Goal: Task Accomplishment & Management: Complete application form

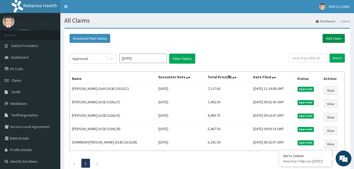
click at [335, 38] on link "Add Claim" at bounding box center [334, 38] width 22 height 9
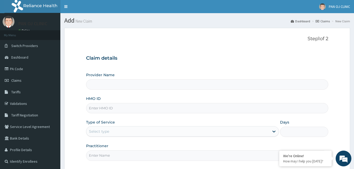
type input "PAN OJ CLINIC"
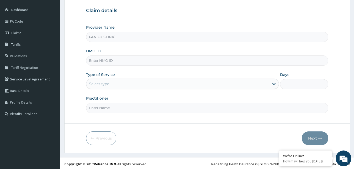
scroll to position [49, 0]
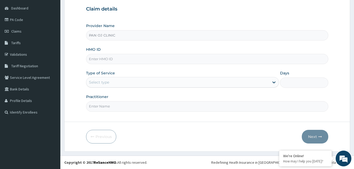
click at [109, 59] on input "HMO ID" at bounding box center [207, 59] width 243 height 10
type input "NCF/10006/C"
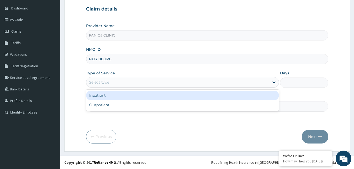
click at [136, 79] on div "Select type" at bounding box center [177, 82] width 183 height 8
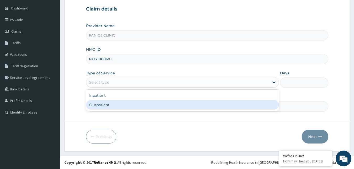
click at [117, 104] on div "Outpatient" at bounding box center [182, 104] width 193 height 9
type input "1"
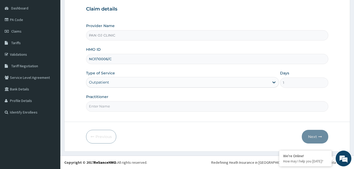
click at [117, 105] on input "Practitioner" at bounding box center [207, 106] width 243 height 10
type input "DR FRANK"
click at [312, 136] on button "Next" at bounding box center [315, 137] width 27 height 14
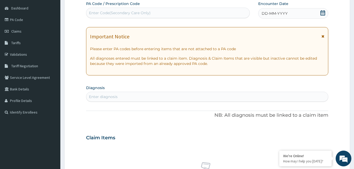
click at [323, 11] on icon at bounding box center [322, 12] width 5 height 5
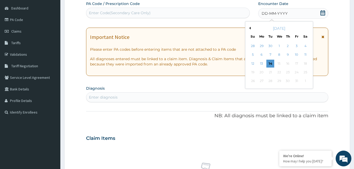
click at [250, 27] on button "Previous Month" at bounding box center [249, 28] width 3 height 3
click at [248, 54] on div "September 2025 Su Mo Tu We Th Fr Sa 31 1 2 3 4 5 6 7 8 9 10 11 12 13 14 15 16 1…" at bounding box center [279, 55] width 63 height 63
click at [253, 54] on div "7" at bounding box center [253, 55] width 8 height 8
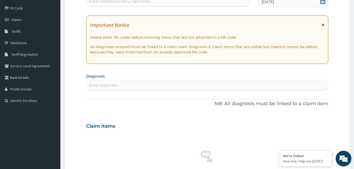
scroll to position [103, 0]
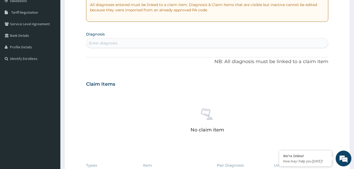
drag, startPoint x: 135, startPoint y: 43, endPoint x: 136, endPoint y: 40, distance: 3.3
click at [135, 43] on div "Enter diagnosis" at bounding box center [207, 43] width 242 height 8
type input "DERMATITIS"
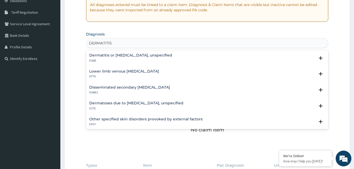
click at [106, 56] on h4 "Dermatitis or eczema, unspecified" at bounding box center [130, 55] width 83 height 4
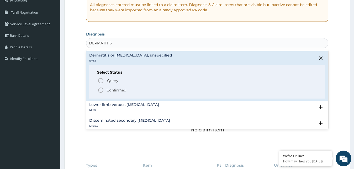
click at [100, 90] on icon "status option filled" at bounding box center [101, 90] width 6 height 6
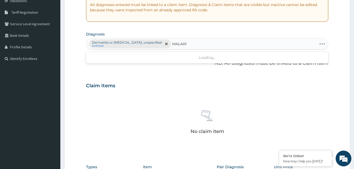
type input "MALARIA"
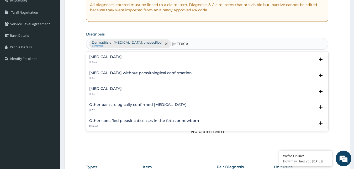
scroll to position [28, 0]
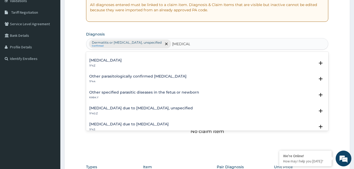
click at [125, 109] on h4 "Malaria due to Plasmodium falciparum, unspecified" at bounding box center [141, 108] width 104 height 4
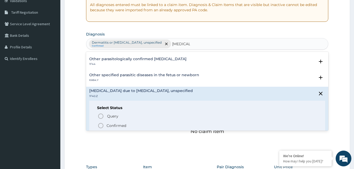
scroll to position [57, 0]
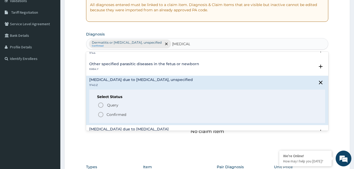
drag, startPoint x: 100, startPoint y: 114, endPoint x: 108, endPoint y: 110, distance: 8.6
click at [102, 113] on icon "status option filled" at bounding box center [101, 114] width 6 height 6
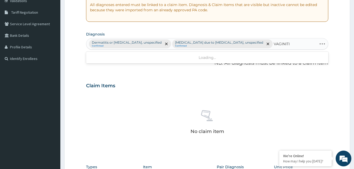
type input "VAGINITIS"
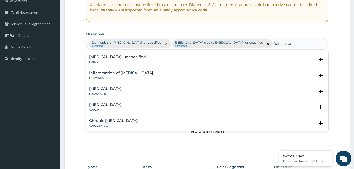
click at [101, 105] on h4 "Acute vaginitis" at bounding box center [105, 105] width 33 height 4
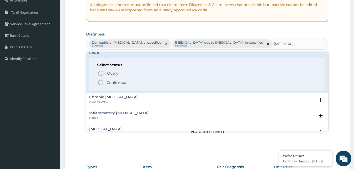
click at [102, 82] on icon "status option filled" at bounding box center [101, 82] width 6 height 6
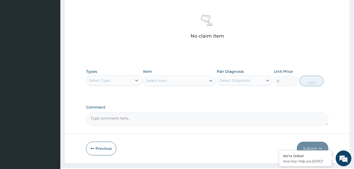
scroll to position [210, 0]
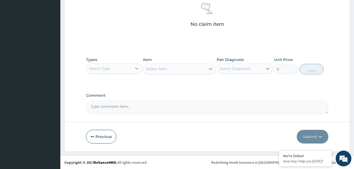
click at [135, 69] on icon at bounding box center [136, 68] width 5 height 5
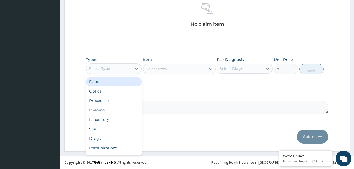
scroll to position [18, 0]
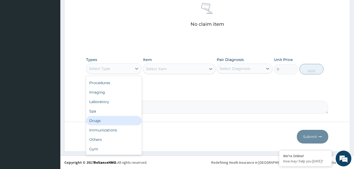
drag, startPoint x: 101, startPoint y: 122, endPoint x: 108, endPoint y: 119, distance: 7.2
click at [102, 121] on div "Drugs" at bounding box center [114, 120] width 56 height 9
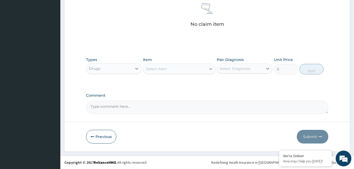
click at [208, 69] on icon at bounding box center [210, 68] width 5 height 5
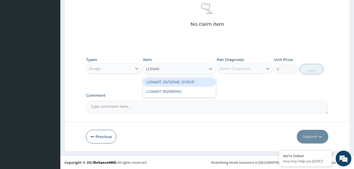
type input "LONART"
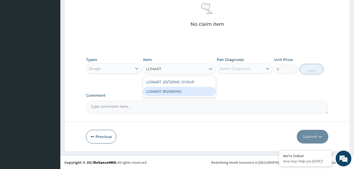
drag, startPoint x: 173, startPoint y: 91, endPoint x: 180, endPoint y: 90, distance: 7.7
click at [173, 91] on div "LONART 80/480MG" at bounding box center [179, 91] width 73 height 9
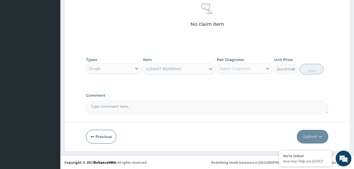
type input "340.91748046875"
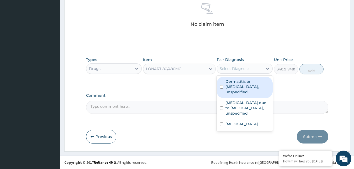
click at [253, 67] on div "Select Diagnosis" at bounding box center [240, 68] width 46 height 8
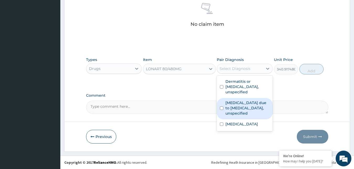
click at [237, 106] on label "[MEDICAL_DATA] due to [MEDICAL_DATA], unspecified" at bounding box center [247, 108] width 44 height 16
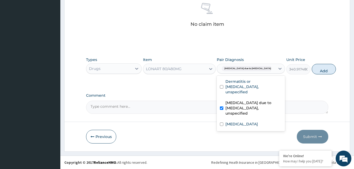
checkbox input "true"
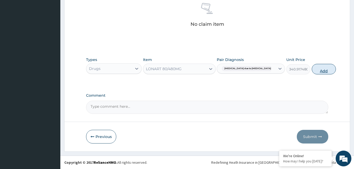
click at [312, 70] on button "Add" at bounding box center [324, 69] width 24 height 10
type input "0"
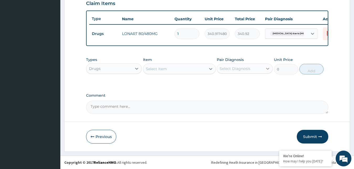
scroll to position [189, 0]
click at [326, 33] on icon at bounding box center [329, 33] width 12 height 13
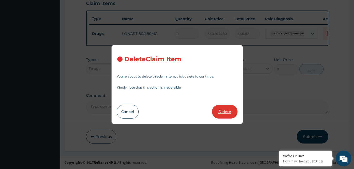
click at [227, 112] on button "Delete" at bounding box center [224, 112] width 25 height 14
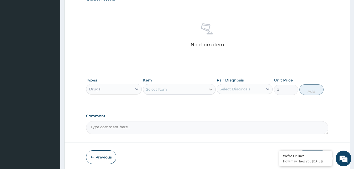
click at [200, 89] on div "Select Item" at bounding box center [174, 89] width 63 height 8
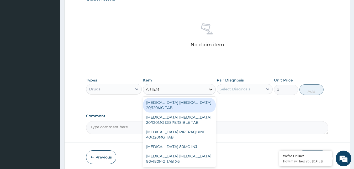
type input "ARTEME"
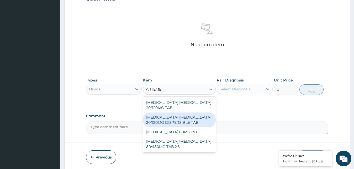
drag, startPoint x: 197, startPoint y: 125, endPoint x: 210, endPoint y: 115, distance: 16.4
click at [198, 123] on div "[MEDICAL_DATA] [MEDICAL_DATA] 20/120MG DISPERSIBLE TAB" at bounding box center [179, 119] width 73 height 15
type input "84"
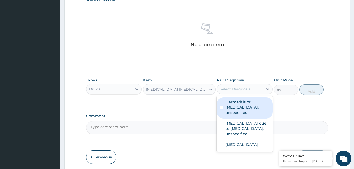
click at [235, 91] on div "Select Diagnosis" at bounding box center [235, 88] width 31 height 5
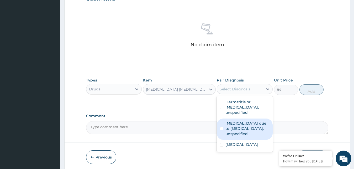
click at [240, 122] on label "[MEDICAL_DATA] due to [MEDICAL_DATA], unspecified" at bounding box center [247, 128] width 44 height 16
checkbox input "true"
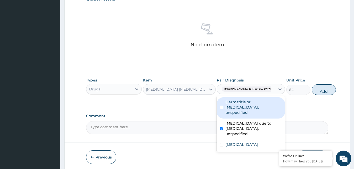
drag, startPoint x: 309, startPoint y: 89, endPoint x: 256, endPoint y: 76, distance: 54.4
click at [312, 89] on button "Add" at bounding box center [324, 89] width 24 height 10
type input "0"
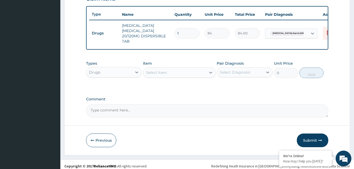
type input "18"
type input "1512.00"
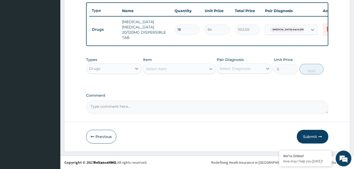
type input "18"
click at [207, 66] on div at bounding box center [210, 68] width 9 height 9
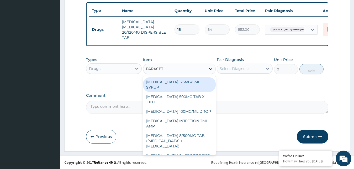
type input "PARACETA"
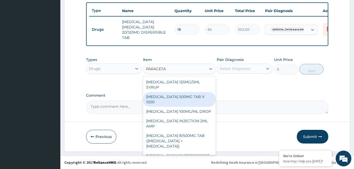
click at [187, 102] on div "[MEDICAL_DATA] 500MG TAB X 1000" at bounding box center [179, 99] width 73 height 15
type input "11.02499961853027"
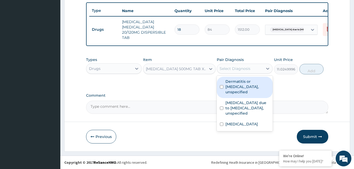
click at [235, 70] on div "Select Diagnosis" at bounding box center [235, 68] width 31 height 5
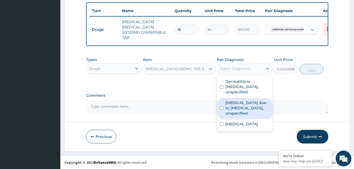
drag, startPoint x: 238, startPoint y: 106, endPoint x: 251, endPoint y: 98, distance: 14.6
click at [239, 106] on label "[MEDICAL_DATA] due to [MEDICAL_DATA], unspecified" at bounding box center [247, 108] width 44 height 16
checkbox input "true"
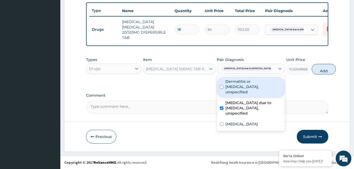
drag, startPoint x: 312, startPoint y: 71, endPoint x: 261, endPoint y: 77, distance: 50.6
click at [312, 72] on button "Add" at bounding box center [324, 69] width 24 height 10
type input "0"
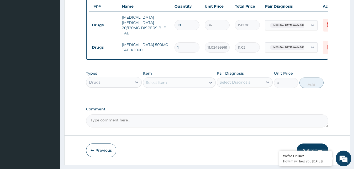
type input "18"
type input "198.45"
type input "18"
click at [206, 85] on div "Select Item" at bounding box center [174, 82] width 63 height 8
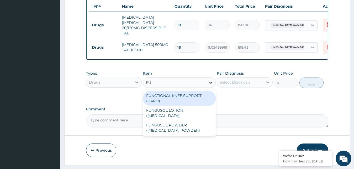
type input "F"
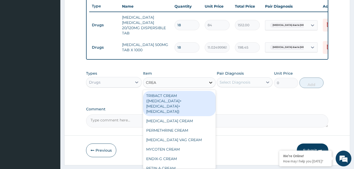
type input "CREAM"
click at [182, 104] on div "TRIBACT CREAM ([MEDICAL_DATA]+[MEDICAL_DATA]+[MEDICAL_DATA])" at bounding box center [179, 103] width 73 height 25
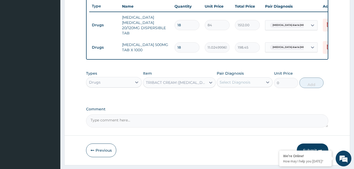
type input "525"
click at [245, 85] on div "Select Diagnosis" at bounding box center [235, 82] width 31 height 5
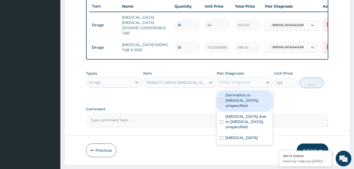
click at [239, 101] on label "Dermatitis or eczema, unspecified" at bounding box center [247, 100] width 44 height 16
checkbox input "true"
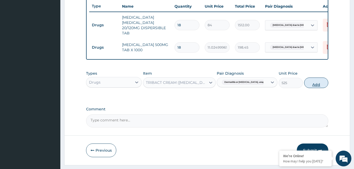
click at [317, 87] on button "Add" at bounding box center [316, 82] width 24 height 10
type input "0"
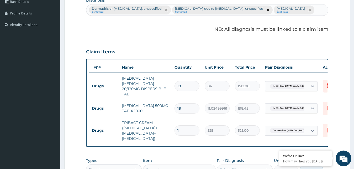
scroll to position [135, 0]
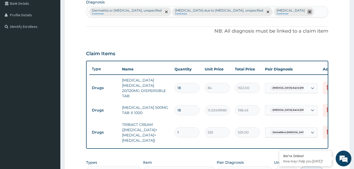
click at [308, 11] on icon "remove selection option" at bounding box center [309, 11] width 3 height 3
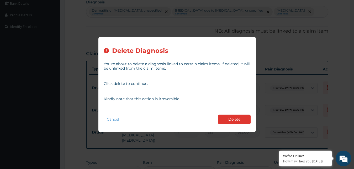
click at [232, 118] on button "Delete" at bounding box center [234, 119] width 33 height 10
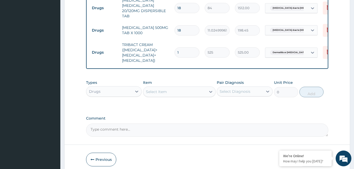
scroll to position [215, 0]
click at [130, 95] on div "Drugs" at bounding box center [109, 91] width 46 height 8
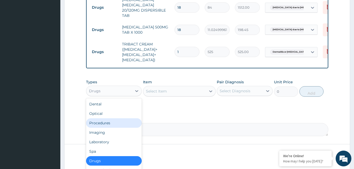
click at [107, 128] on div "Procedures" at bounding box center [114, 122] width 56 height 9
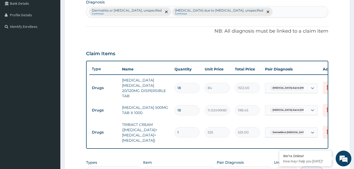
scroll to position [242, 0]
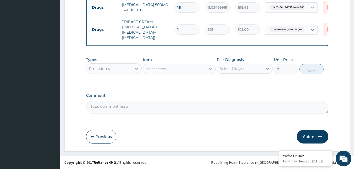
click at [209, 69] on icon at bounding box center [210, 68] width 5 height 5
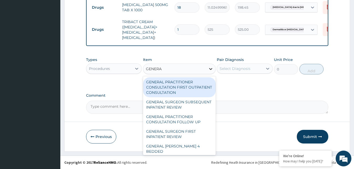
type input "GENERAL"
click at [180, 86] on div "GENERAL PRACTITIONER CONSULTATION FIRST OUTPATIENT CONSULTATION" at bounding box center [179, 87] width 73 height 20
type input "3000"
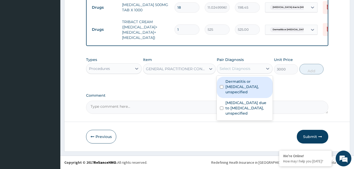
click at [249, 66] on div "Select Diagnosis" at bounding box center [235, 68] width 31 height 5
click at [242, 87] on label "Dermatitis or eczema, unspecified" at bounding box center [247, 87] width 44 height 16
checkbox input "true"
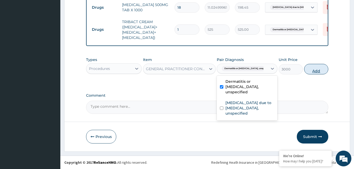
click at [317, 70] on button "Add" at bounding box center [316, 69] width 24 height 10
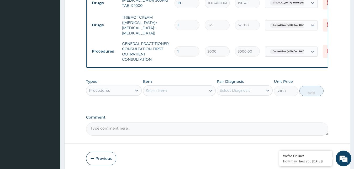
type input "0"
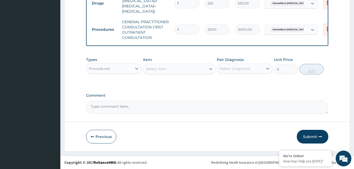
scroll to position [268, 0]
click at [313, 138] on button "Submit" at bounding box center [312, 137] width 31 height 14
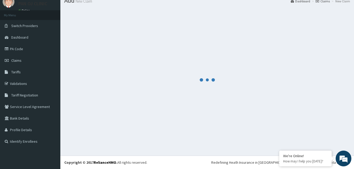
scroll to position [20, 0]
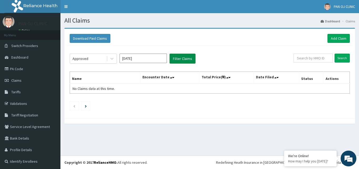
click at [189, 60] on button "Filter Claims" at bounding box center [182, 59] width 26 height 10
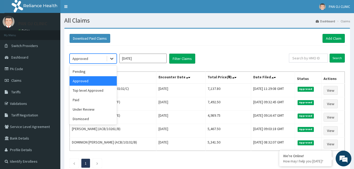
click at [112, 61] on icon at bounding box center [111, 58] width 5 height 5
click at [100, 71] on div "Pending" at bounding box center [93, 71] width 47 height 9
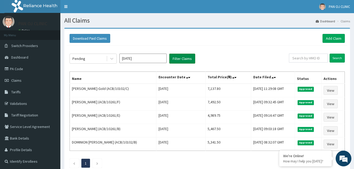
click at [184, 54] on button "Filter Claims" at bounding box center [182, 59] width 26 height 10
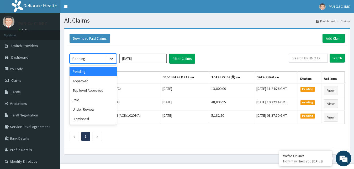
click at [113, 60] on icon at bounding box center [111, 58] width 5 height 5
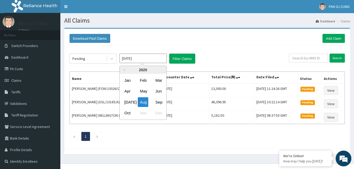
click at [150, 59] on input "Aug 2025" at bounding box center [142, 58] width 47 height 9
click at [165, 103] on div "Jul Aug Sep" at bounding box center [143, 102] width 47 height 11
click at [158, 102] on div "Sep" at bounding box center [158, 102] width 10 height 10
type input "[DATE]"
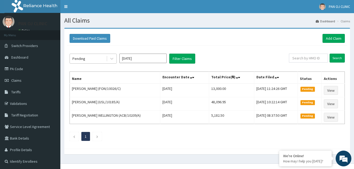
drag, startPoint x: 105, startPoint y: 58, endPoint x: 100, endPoint y: 61, distance: 5.3
click at [104, 59] on div "Pending" at bounding box center [88, 58] width 36 height 8
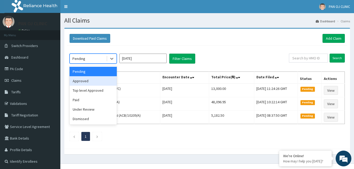
drag, startPoint x: 81, startPoint y: 80, endPoint x: 91, endPoint y: 75, distance: 11.0
click at [82, 80] on div "Approved" at bounding box center [93, 80] width 47 height 9
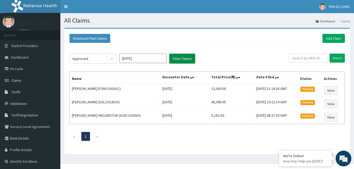
click at [177, 56] on button "Filter Claims" at bounding box center [182, 59] width 26 height 10
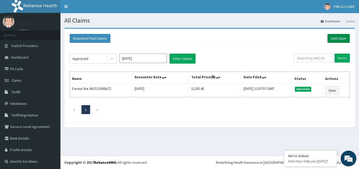
click at [333, 38] on link "Add Claim" at bounding box center [338, 38] width 22 height 9
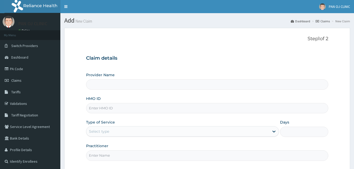
scroll to position [49, 0]
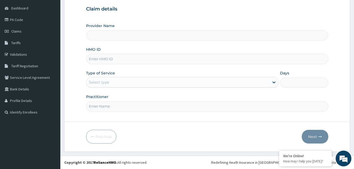
type input "K"
type input "PAN OJ CLINIC"
type input "KNL/10383/A"
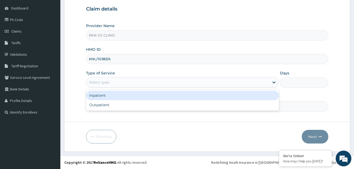
click at [122, 83] on div "Select type" at bounding box center [177, 82] width 183 height 8
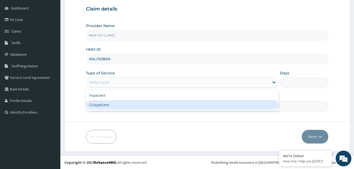
click at [109, 109] on div "Outpatient" at bounding box center [182, 104] width 193 height 9
type input "1"
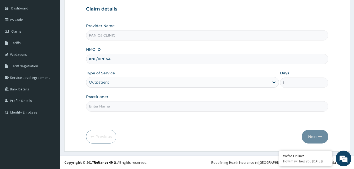
click at [111, 103] on input "Practitioner" at bounding box center [207, 106] width 243 height 10
type input "DR OGECHI"
drag, startPoint x: 314, startPoint y: 139, endPoint x: 311, endPoint y: 139, distance: 3.2
click at [311, 139] on button "Next" at bounding box center [315, 137] width 27 height 14
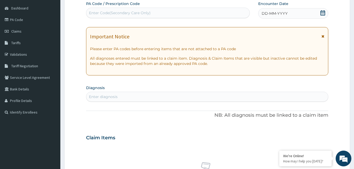
click at [323, 11] on icon at bounding box center [322, 12] width 5 height 5
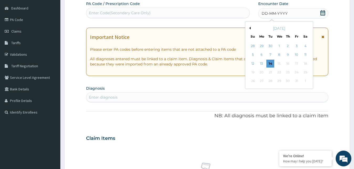
click at [250, 28] on button "Previous Month" at bounding box center [249, 28] width 3 height 3
click at [306, 48] on div "6" at bounding box center [305, 46] width 8 height 8
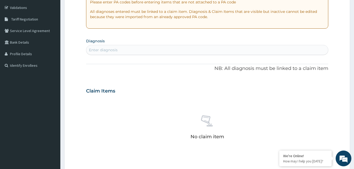
scroll to position [129, 0]
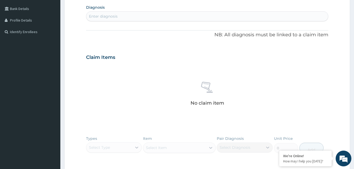
click at [162, 18] on div "Enter diagnosis" at bounding box center [207, 16] width 242 height 8
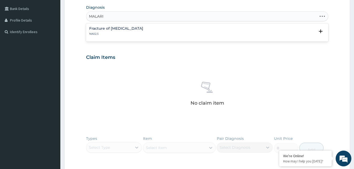
type input "[MEDICAL_DATA]"
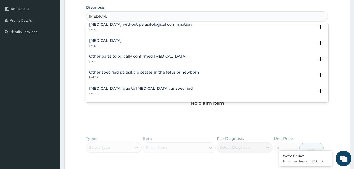
scroll to position [28, 0]
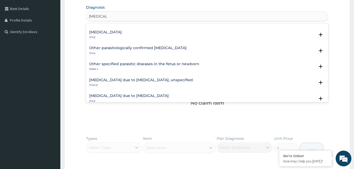
click at [116, 79] on h4 "Malaria due to Plasmodium falciparum, unspecified" at bounding box center [141, 80] width 104 height 4
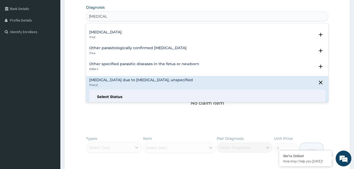
scroll to position [85, 0]
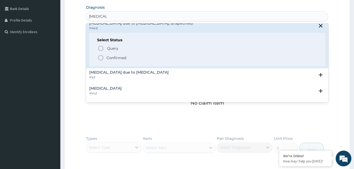
drag, startPoint x: 101, startPoint y: 57, endPoint x: 115, endPoint y: 54, distance: 14.0
click at [101, 57] on icon "status option filled" at bounding box center [101, 58] width 6 height 6
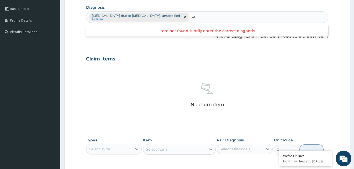
type input "S"
type input "ENTERITIS"
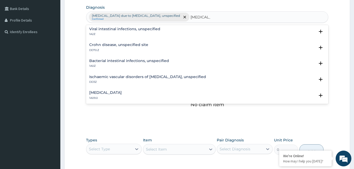
scroll to position [28, 0]
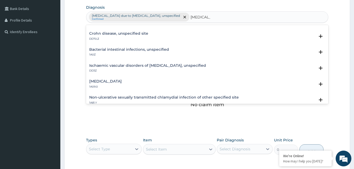
click at [115, 83] on h4 "Salmonella enteritis" at bounding box center [105, 81] width 33 height 4
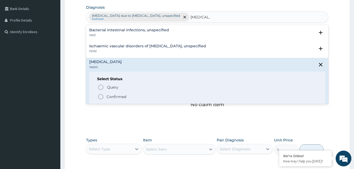
scroll to position [57, 0]
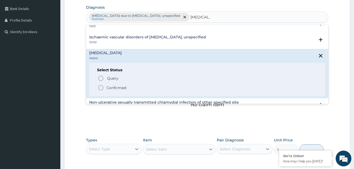
click at [101, 88] on icon "status option filled" at bounding box center [101, 88] width 6 height 6
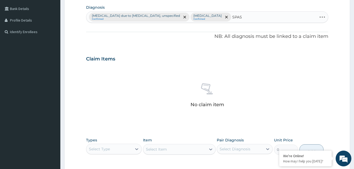
type input "SPASM"
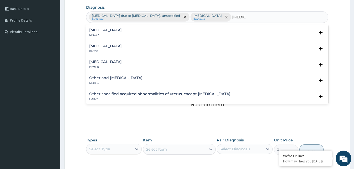
click at [100, 31] on h4 "Cramp or spasm" at bounding box center [105, 30] width 33 height 4
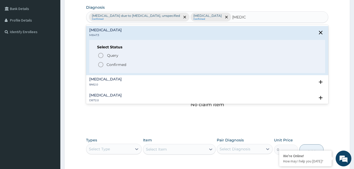
click at [102, 63] on icon "status option filled" at bounding box center [101, 64] width 6 height 6
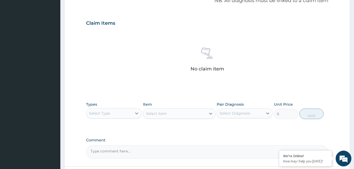
scroll to position [210, 0]
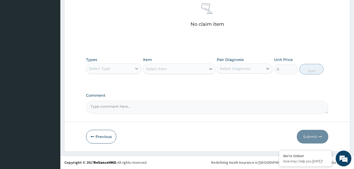
click at [135, 66] on icon at bounding box center [136, 68] width 5 height 5
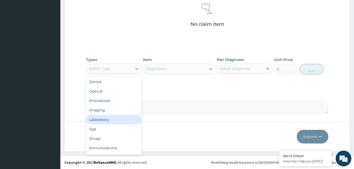
scroll to position [18, 0]
drag, startPoint x: 107, startPoint y: 123, endPoint x: 109, endPoint y: 117, distance: 5.9
click at [107, 123] on div "Drugs" at bounding box center [114, 120] width 56 height 9
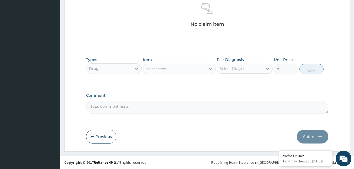
click at [200, 66] on div "Select Item" at bounding box center [174, 69] width 63 height 8
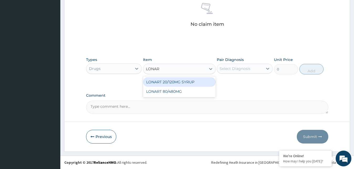
type input "LONART"
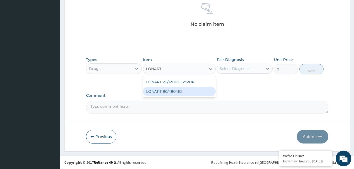
click at [203, 92] on div "LONART 80/480MG" at bounding box center [179, 91] width 73 height 9
type input "340.91748046875"
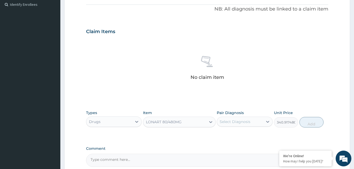
scroll to position [156, 0]
click at [259, 121] on div "Select Diagnosis" at bounding box center [240, 122] width 46 height 8
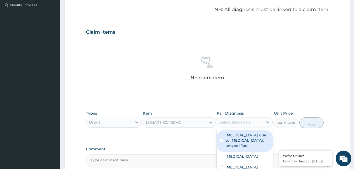
drag, startPoint x: 242, startPoint y: 137, endPoint x: 302, endPoint y: 132, distance: 60.3
click at [243, 136] on label "[MEDICAL_DATA] due to [MEDICAL_DATA], unspecified" at bounding box center [247, 140] width 44 height 16
checkbox input "true"
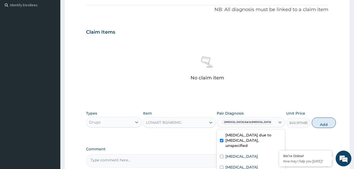
drag, startPoint x: 319, startPoint y: 123, endPoint x: 308, endPoint y: 118, distance: 12.7
click at [319, 123] on button "Add" at bounding box center [324, 122] width 24 height 10
type input "0"
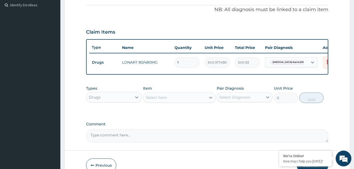
type input "0.00"
type input "6"
type input "2045.50"
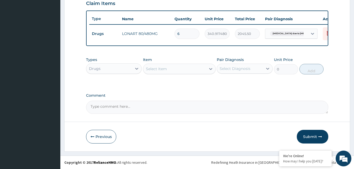
type input "6"
click at [208, 69] on div at bounding box center [210, 68] width 9 height 9
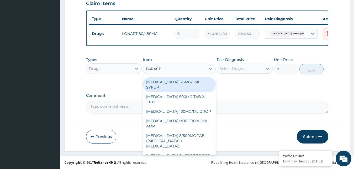
type input "PARACET"
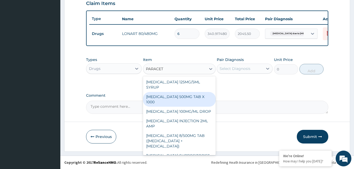
click at [192, 97] on div "[MEDICAL_DATA] 500MG TAB X 1000" at bounding box center [179, 99] width 73 height 15
type input "11.02499961853027"
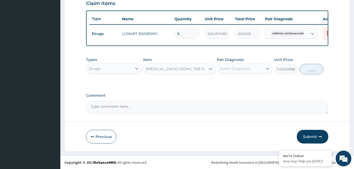
click at [252, 68] on div "Select Diagnosis" at bounding box center [240, 68] width 46 height 8
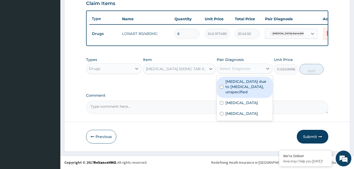
click at [242, 93] on label "[MEDICAL_DATA] due to [MEDICAL_DATA], unspecified" at bounding box center [247, 87] width 44 height 16
checkbox input "true"
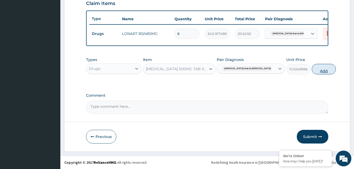
click at [314, 70] on button "Add" at bounding box center [324, 69] width 24 height 10
type input "0"
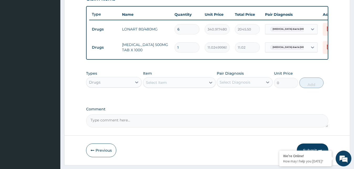
type input "18"
type input "198.45"
type input "18"
click at [222, 85] on div "Select Diagnosis" at bounding box center [235, 82] width 31 height 5
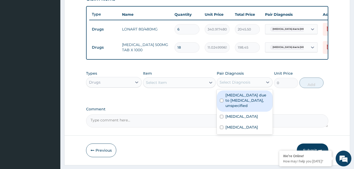
click at [203, 82] on div "Select Item" at bounding box center [179, 82] width 73 height 10
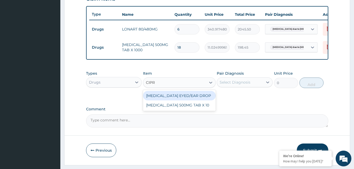
type input "CIPRO"
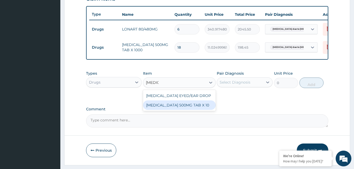
drag, startPoint x: 187, startPoint y: 109, endPoint x: 199, endPoint y: 102, distance: 14.0
click at [187, 109] on div "[MEDICAL_DATA] 500MG TAB X 10" at bounding box center [179, 104] width 73 height 9
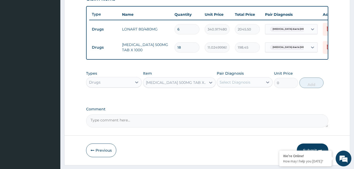
type input "63"
click at [252, 85] on div "Select Diagnosis" at bounding box center [240, 82] width 46 height 8
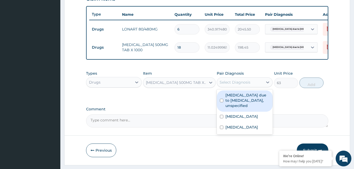
click at [225, 107] on div "Malaria due to Plasmodium falciparum, unspecified" at bounding box center [245, 100] width 56 height 21
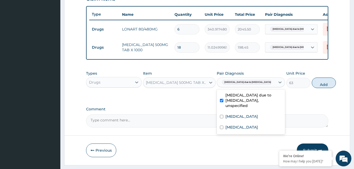
click at [242, 104] on label "[MEDICAL_DATA] due to [MEDICAL_DATA], unspecified" at bounding box center [253, 100] width 56 height 16
checkbox input "false"
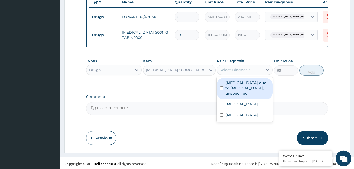
scroll to position [207, 0]
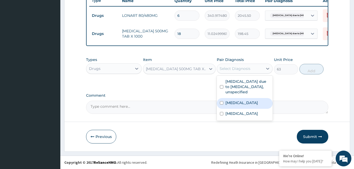
click at [241, 105] on label "Salmonella enteritis" at bounding box center [241, 102] width 33 height 5
checkbox input "true"
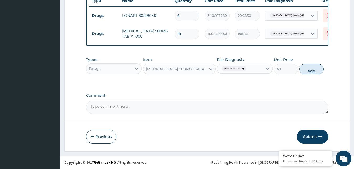
click at [313, 69] on button "Add" at bounding box center [311, 69] width 24 height 10
type input "0"
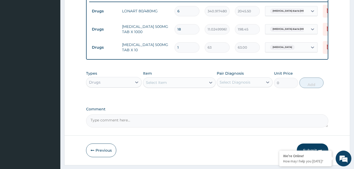
type input "10"
type input "630.00"
type input "10"
click at [206, 87] on div at bounding box center [210, 82] width 9 height 9
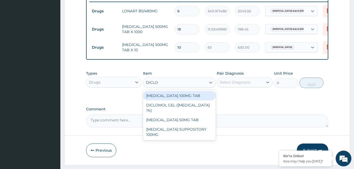
type input "DICLOF"
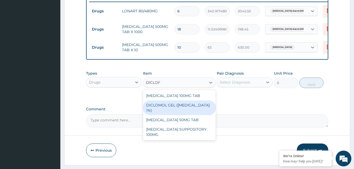
click at [184, 109] on div "DICLOMOL GEL ([MEDICAL_DATA] 1%)" at bounding box center [179, 107] width 73 height 15
type input "630"
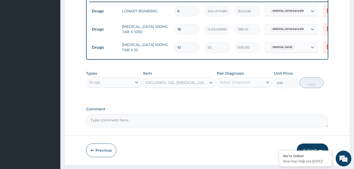
click at [252, 86] on div "Select Diagnosis" at bounding box center [240, 82] width 46 height 8
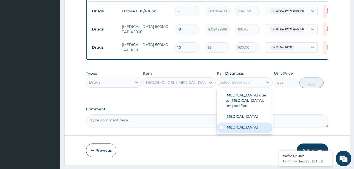
click at [243, 130] on label "Cramp or spasm" at bounding box center [241, 126] width 33 height 5
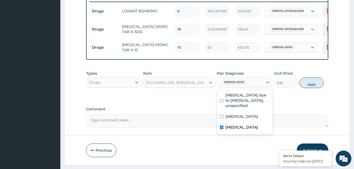
checkbox input "true"
click at [311, 86] on button "Add" at bounding box center [311, 82] width 24 height 10
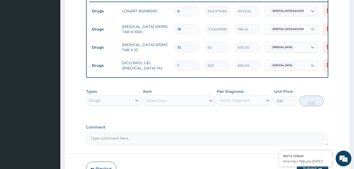
type input "0"
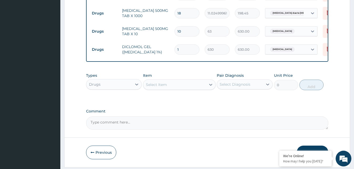
scroll to position [234, 0]
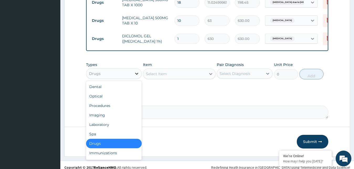
click at [138, 76] on icon at bounding box center [136, 73] width 5 height 5
click at [107, 128] on div "Laboratory" at bounding box center [114, 124] width 56 height 9
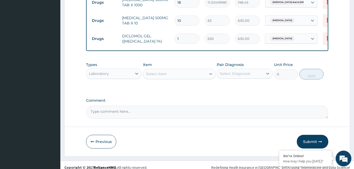
click at [206, 76] on div "Select Item" at bounding box center [179, 74] width 73 height 10
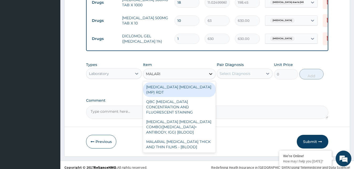
type input "[MEDICAL_DATA]"
click at [190, 92] on div "MALARIA PARASITE (MP) RDT" at bounding box center [179, 89] width 73 height 15
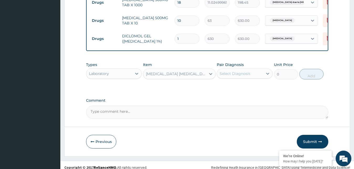
type input "1500"
click at [241, 75] on div "Select Diagnosis" at bounding box center [235, 73] width 31 height 5
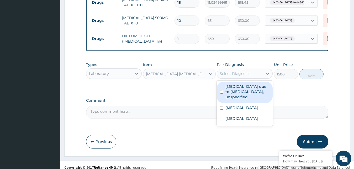
click at [247, 99] on label "[MEDICAL_DATA] due to [MEDICAL_DATA], unspecified" at bounding box center [247, 92] width 44 height 16
checkbox input "true"
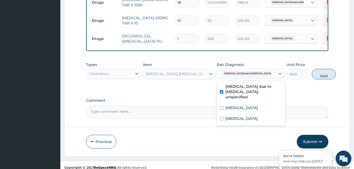
click at [314, 79] on button "Add" at bounding box center [324, 74] width 24 height 10
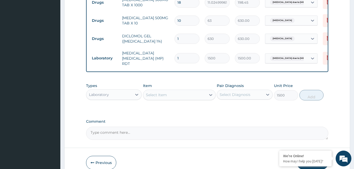
type input "0"
click at [201, 97] on div "Select Item" at bounding box center [174, 95] width 63 height 8
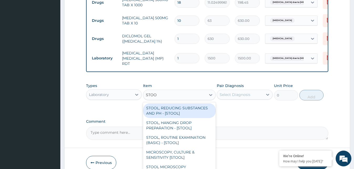
type input "STOOL"
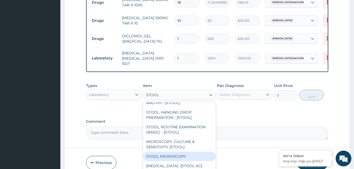
drag, startPoint x: 182, startPoint y: 147, endPoint x: 187, endPoint y: 144, distance: 6.2
click at [182, 151] on div "STOOL MICROSCOPY" at bounding box center [179, 155] width 73 height 9
type input "2000"
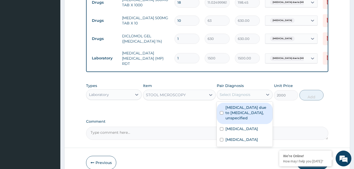
click at [238, 99] on div "Select Diagnosis" at bounding box center [240, 94] width 46 height 8
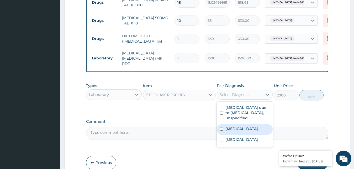
click at [235, 131] on label "Salmonella enteritis" at bounding box center [241, 128] width 33 height 5
checkbox input "true"
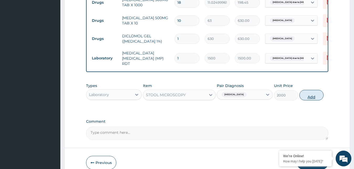
click at [314, 96] on button "Add" at bounding box center [311, 95] width 24 height 10
type input "0"
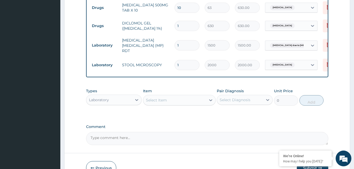
scroll to position [280, 0]
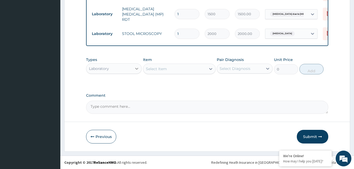
click at [134, 71] on div at bounding box center [136, 68] width 9 height 9
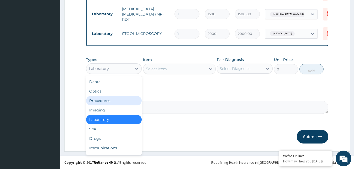
click at [118, 98] on div "Procedures" at bounding box center [114, 100] width 56 height 9
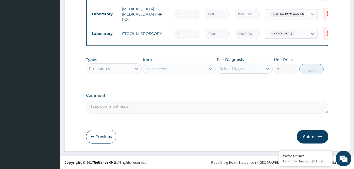
click at [206, 67] on div "Select Item" at bounding box center [174, 69] width 63 height 8
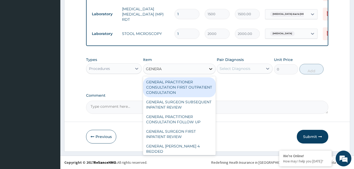
type input "GENERAL"
click at [182, 89] on div "GENERAL PRACTITIONER CONSULTATION FIRST OUTPATIENT CONSULTATION" at bounding box center [179, 87] width 73 height 20
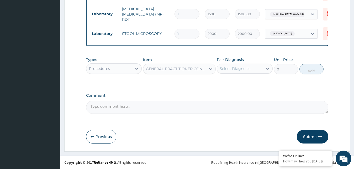
type input "3000"
drag, startPoint x: 251, startPoint y: 70, endPoint x: 249, endPoint y: 74, distance: 4.2
click at [251, 70] on div "Select Diagnosis" at bounding box center [240, 68] width 46 height 8
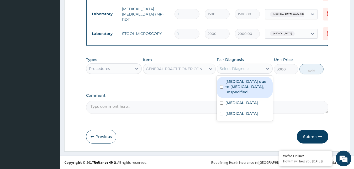
click at [242, 82] on label "[MEDICAL_DATA] due to [MEDICAL_DATA], unspecified" at bounding box center [247, 87] width 44 height 16
checkbox input "true"
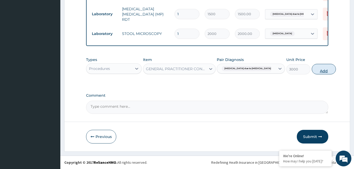
click at [317, 71] on button "Add" at bounding box center [324, 69] width 24 height 10
type input "0"
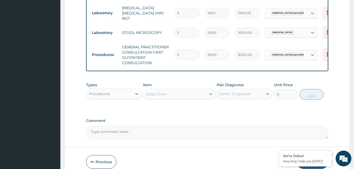
scroll to position [306, 0]
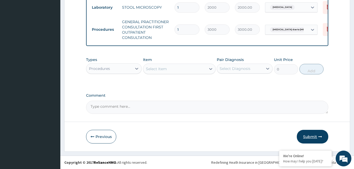
click at [314, 138] on button "Submit" at bounding box center [312, 137] width 31 height 14
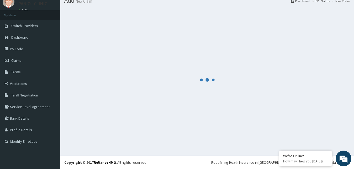
scroll to position [20, 0]
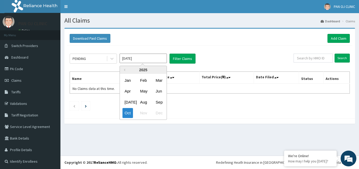
click at [133, 60] on input "[DATE]" at bounding box center [142, 58] width 47 height 9
click at [160, 101] on div "Sep" at bounding box center [158, 102] width 10 height 10
type input "[DATE]"
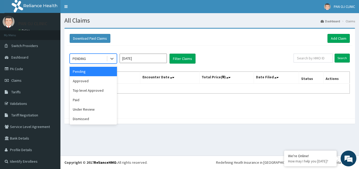
drag, startPoint x: 112, startPoint y: 57, endPoint x: 108, endPoint y: 76, distance: 18.7
click at [112, 57] on icon at bounding box center [111, 58] width 5 height 5
drag, startPoint x: 99, startPoint y: 82, endPoint x: 106, endPoint y: 83, distance: 7.4
click at [99, 82] on div "Approved" at bounding box center [93, 80] width 47 height 9
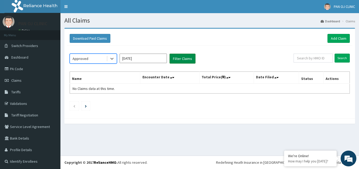
click at [183, 57] on button "Filter Claims" at bounding box center [182, 59] width 26 height 10
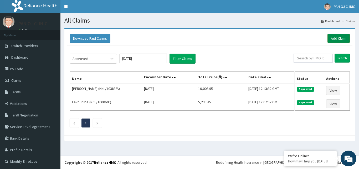
click at [334, 37] on link "Add Claim" at bounding box center [338, 38] width 22 height 9
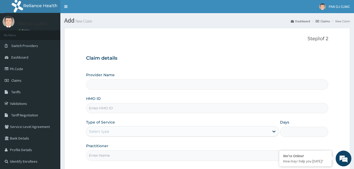
scroll to position [27, 0]
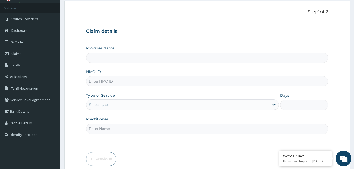
type input "PAN OJ CLINIC"
type input "ACB/10139/C"
click at [115, 105] on div "Select type" at bounding box center [177, 104] width 183 height 8
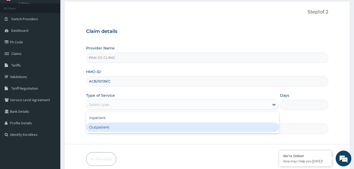
click at [100, 129] on div "Outpatient" at bounding box center [182, 126] width 193 height 9
type input "1"
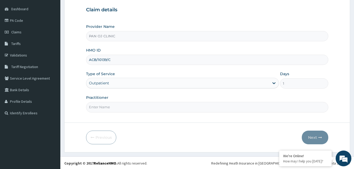
scroll to position [49, 0]
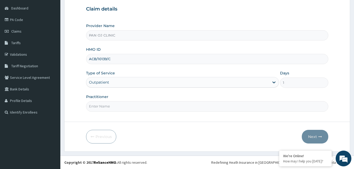
click at [113, 110] on input "Practitioner" at bounding box center [207, 106] width 243 height 10
type input "DR FRANK"
click at [317, 133] on button "Next" at bounding box center [315, 137] width 27 height 14
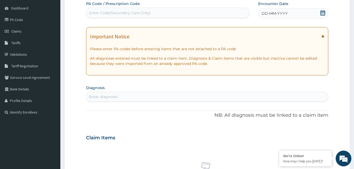
click at [322, 12] on icon at bounding box center [322, 12] width 5 height 5
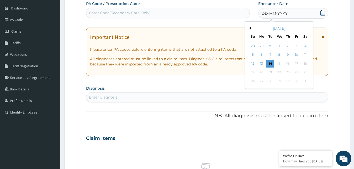
click at [249, 26] on div "October 2025" at bounding box center [279, 28] width 63 height 5
click at [250, 27] on div "October 2025" at bounding box center [279, 28] width 63 height 5
click at [249, 28] on button "Previous Month" at bounding box center [249, 28] width 3 height 3
click at [306, 48] on div "6" at bounding box center [305, 46] width 8 height 8
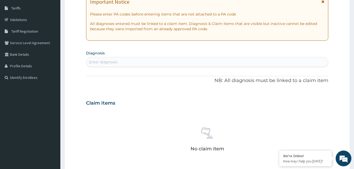
scroll to position [103, 0]
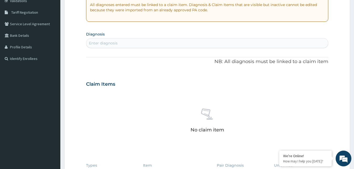
drag, startPoint x: 112, startPoint y: 41, endPoint x: 120, endPoint y: 41, distance: 7.6
click at [112, 41] on div "Enter diagnosis" at bounding box center [103, 42] width 29 height 5
type input "W"
type input "H"
type input "WORM"
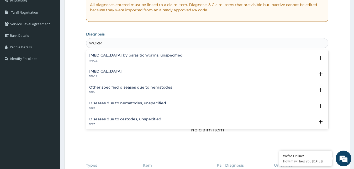
click at [104, 72] on h4 "[MEDICAL_DATA]" at bounding box center [105, 71] width 33 height 4
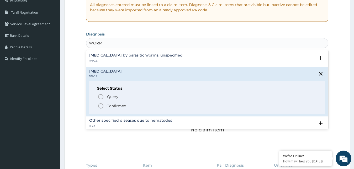
click at [103, 106] on icon "status option filled" at bounding box center [101, 106] width 6 height 6
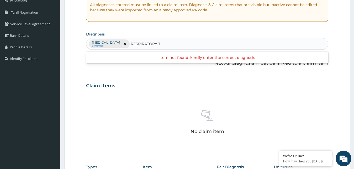
type input "RESPIRATORY"
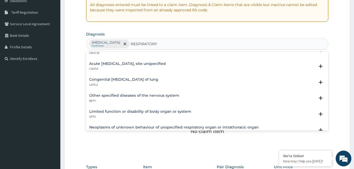
scroll to position [128, 0]
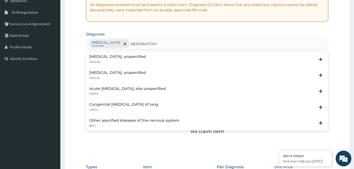
click at [123, 87] on h4 "Acute [MEDICAL_DATA], site unspecified" at bounding box center [127, 89] width 77 height 4
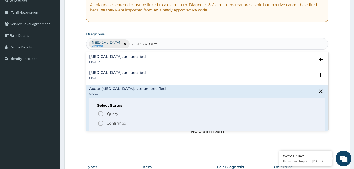
click at [101, 124] on icon "status option filled" at bounding box center [101, 123] width 6 height 6
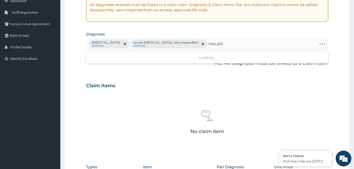
type input "[MEDICAL_DATA]"
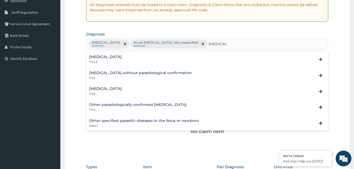
click at [107, 88] on h4 "[MEDICAL_DATA]" at bounding box center [105, 89] width 33 height 4
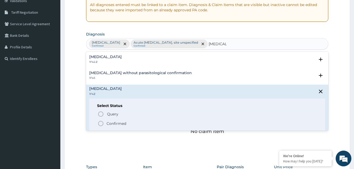
click at [101, 123] on icon "status option filled" at bounding box center [101, 123] width 6 height 6
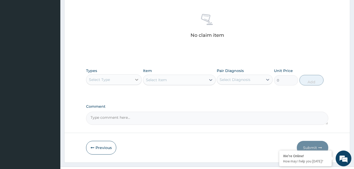
scroll to position [210, 0]
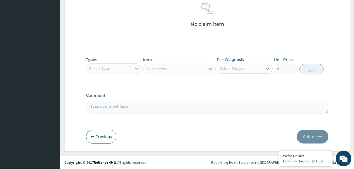
click at [136, 70] on icon at bounding box center [136, 68] width 5 height 5
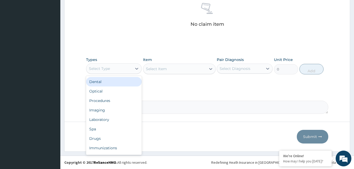
scroll to position [18, 0]
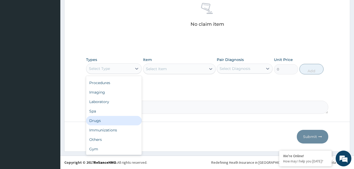
drag, startPoint x: 103, startPoint y: 119, endPoint x: 104, endPoint y: 117, distance: 3.0
click at [103, 119] on div "Drugs" at bounding box center [114, 120] width 56 height 9
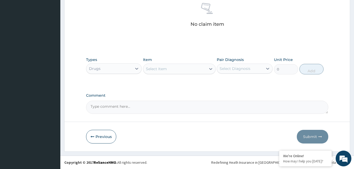
click at [202, 68] on div "Select Item" at bounding box center [174, 69] width 63 height 8
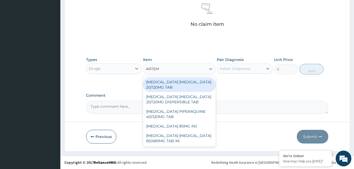
type input "ARTEME"
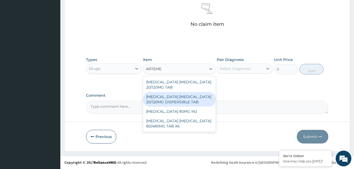
click at [170, 101] on div "[MEDICAL_DATA] [MEDICAL_DATA] 20/120MG DISPERSIBLE TAB" at bounding box center [179, 99] width 73 height 15
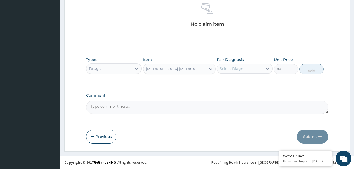
type input "84"
click at [254, 66] on div "Select Diagnosis" at bounding box center [240, 68] width 46 height 8
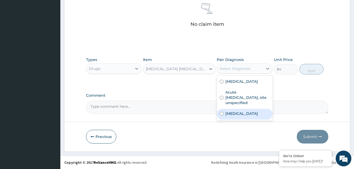
click at [232, 116] on label "[MEDICAL_DATA]" at bounding box center [241, 113] width 33 height 5
checkbox input "true"
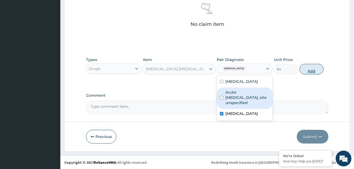
click at [313, 65] on button "Add" at bounding box center [311, 69] width 24 height 10
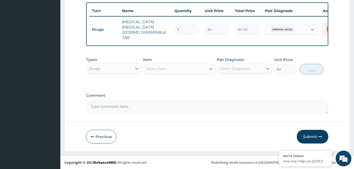
type input "0"
type input "12"
type input "1008.00"
type input "12"
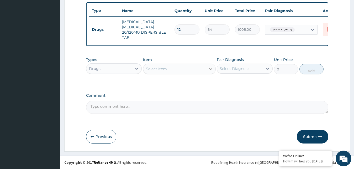
click at [210, 68] on icon at bounding box center [210, 68] width 5 height 5
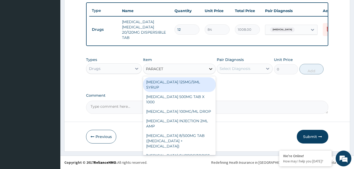
type input "PARACETA"
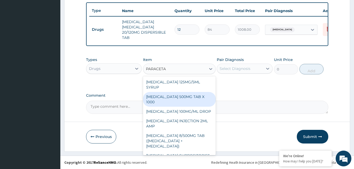
click at [166, 98] on div "[MEDICAL_DATA] 500MG TAB X 1000" at bounding box center [179, 99] width 73 height 15
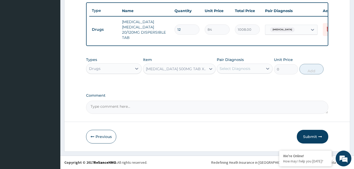
type input "11.02499961853027"
click at [248, 66] on div "Select Diagnosis" at bounding box center [235, 68] width 31 height 5
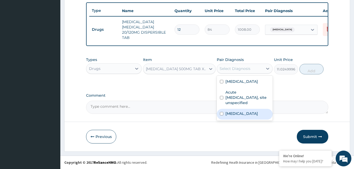
drag, startPoint x: 240, startPoint y: 124, endPoint x: 245, endPoint y: 121, distance: 6.3
click at [241, 116] on label "[MEDICAL_DATA]" at bounding box center [241, 113] width 33 height 5
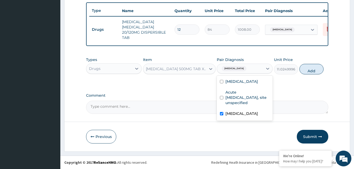
checkbox input "true"
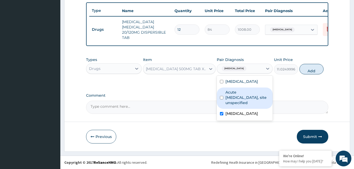
click at [318, 72] on button "Add" at bounding box center [311, 69] width 24 height 10
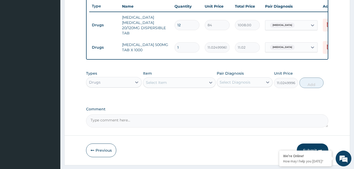
type input "0"
type input "0.00"
type input "5"
type input "55.12"
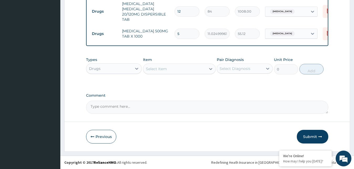
scroll to position [215, 0]
type input "5"
click at [209, 67] on icon at bounding box center [210, 68] width 5 height 5
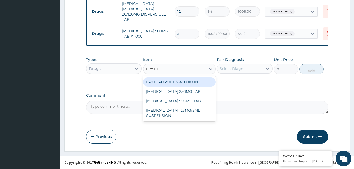
type input "ERYTHR"
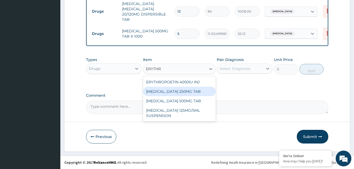
click at [178, 91] on div "[MEDICAL_DATA] 250MG TAB" at bounding box center [179, 91] width 73 height 9
type input "52.5"
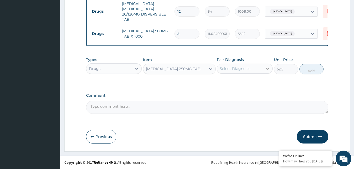
click at [263, 67] on div at bounding box center [267, 68] width 9 height 9
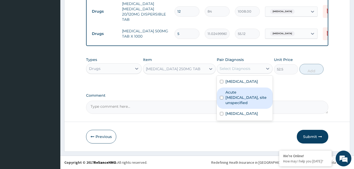
click at [239, 105] on label "Acute [MEDICAL_DATA], site unspecified" at bounding box center [247, 98] width 44 height 16
checkbox input "true"
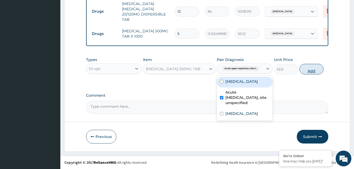
click at [321, 69] on button "Add" at bounding box center [311, 69] width 24 height 10
type input "0"
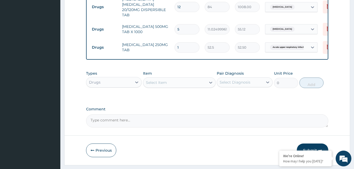
type input "15"
type input "787.50"
type input "15"
click at [195, 87] on div "Select Item" at bounding box center [174, 82] width 63 height 8
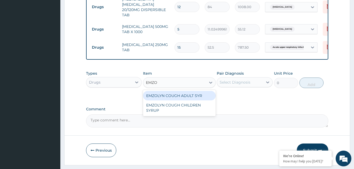
type input "EMZOL"
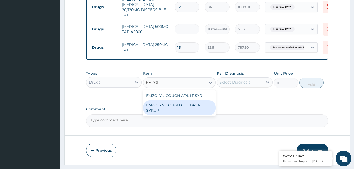
drag, startPoint x: 175, startPoint y: 110, endPoint x: 209, endPoint y: 95, distance: 37.4
click at [175, 110] on div "EMZOLYN COUGH CHILDREN SYRUP" at bounding box center [179, 107] width 73 height 15
type input "525"
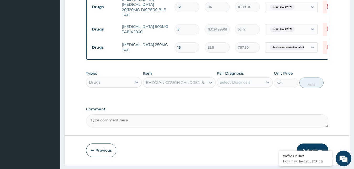
click at [247, 84] on div "Select Diagnosis" at bounding box center [235, 82] width 31 height 5
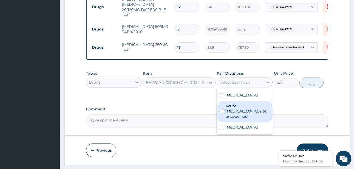
click at [239, 119] on label "Acute [MEDICAL_DATA], site unspecified" at bounding box center [247, 111] width 44 height 16
checkbox input "true"
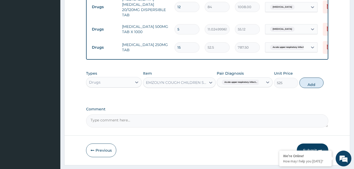
drag, startPoint x: 319, startPoint y: 88, endPoint x: 213, endPoint y: 89, distance: 106.3
click at [319, 88] on button "Add" at bounding box center [311, 82] width 24 height 10
type input "0"
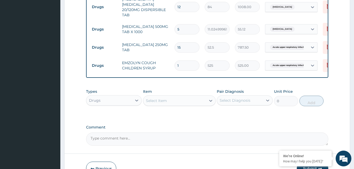
click at [203, 102] on div "Select Item" at bounding box center [174, 100] width 63 height 8
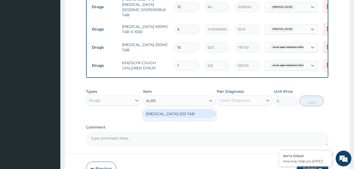
type input "ALBEN"
drag, startPoint x: 190, startPoint y: 119, endPoint x: 200, endPoint y: 115, distance: 11.0
click at [190, 118] on div "[MEDICAL_DATA] 200 TAB" at bounding box center [179, 113] width 73 height 9
type input "102.375"
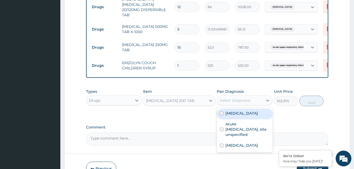
click at [260, 103] on div "Select Diagnosis" at bounding box center [240, 100] width 46 height 8
click at [235, 116] on label "[MEDICAL_DATA]" at bounding box center [241, 113] width 33 height 5
checkbox input "true"
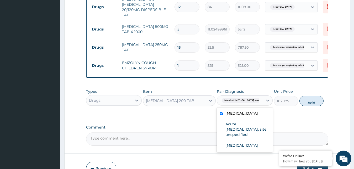
drag, startPoint x: 306, startPoint y: 106, endPoint x: 223, endPoint y: 96, distance: 83.5
click at [305, 106] on button "Add" at bounding box center [311, 101] width 24 height 10
type input "0"
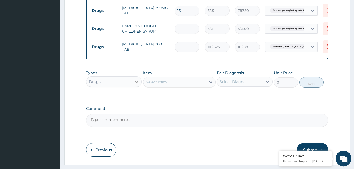
scroll to position [269, 0]
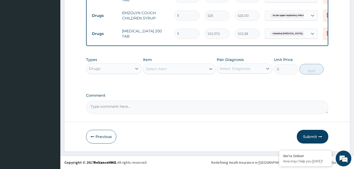
drag, startPoint x: 125, startPoint y: 71, endPoint x: 126, endPoint y: 74, distance: 3.7
click at [126, 71] on div "Drugs" at bounding box center [109, 68] width 46 height 8
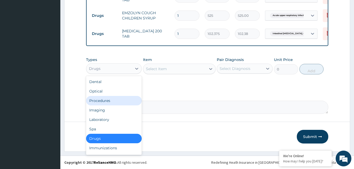
click at [110, 100] on div "Procedures" at bounding box center [114, 100] width 56 height 9
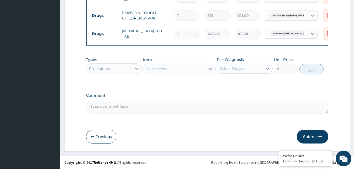
click at [198, 63] on div "Item Select Item" at bounding box center [179, 65] width 73 height 17
click at [198, 66] on div "Select Item" at bounding box center [174, 69] width 63 height 8
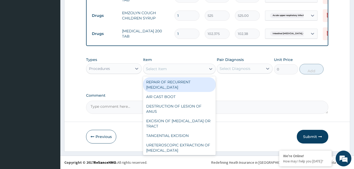
type input "F"
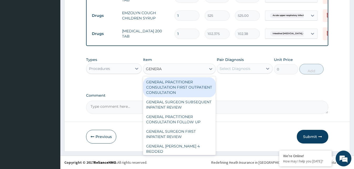
type input "GENERAL"
click at [177, 86] on div "GENERAL PRACTITIONER CONSULTATION FIRST OUTPATIENT CONSULTATION" at bounding box center [179, 87] width 73 height 20
type input "3000"
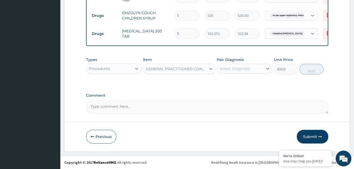
click at [253, 69] on div "Select Diagnosis" at bounding box center [240, 68] width 46 height 8
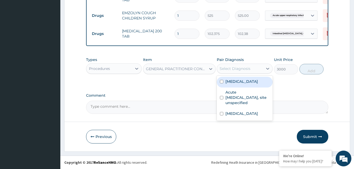
drag, startPoint x: 237, startPoint y: 92, endPoint x: 251, endPoint y: 81, distance: 17.9
click at [237, 84] on label "Intestinal helminthiasis, unspecified" at bounding box center [241, 81] width 33 height 5
checkbox input "true"
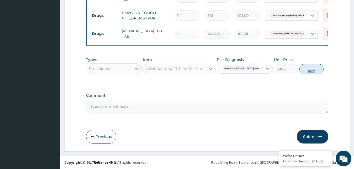
click at [316, 69] on button "Add" at bounding box center [311, 69] width 24 height 10
type input "0"
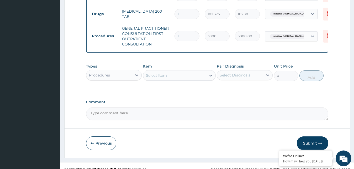
scroll to position [296, 0]
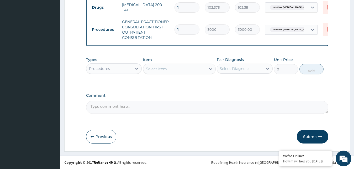
click at [314, 132] on button "Submit" at bounding box center [312, 137] width 31 height 14
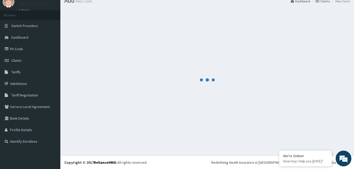
scroll to position [20, 0]
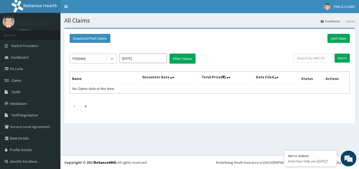
click at [111, 55] on div at bounding box center [111, 58] width 9 height 9
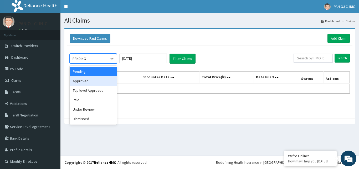
click at [100, 82] on div "Approved" at bounding box center [93, 80] width 47 height 9
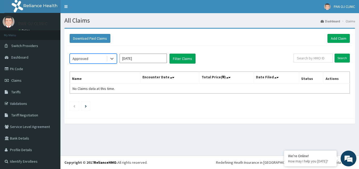
click at [146, 57] on input "[DATE]" at bounding box center [142, 58] width 47 height 9
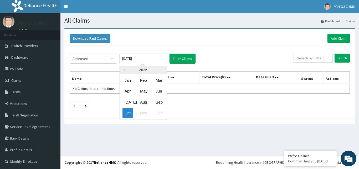
drag, startPoint x: 159, startPoint y: 102, endPoint x: 160, endPoint y: 98, distance: 4.2
click at [159, 102] on div "Sep" at bounding box center [158, 102] width 10 height 10
type input "[DATE]"
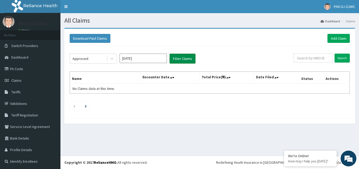
click at [184, 59] on button "Filter Claims" at bounding box center [182, 59] width 26 height 10
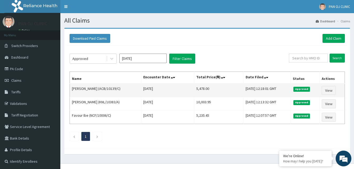
drag, startPoint x: 99, startPoint y: 89, endPoint x: 119, endPoint y: 87, distance: 20.3
click at [119, 87] on td "[PERSON_NAME] (ACB/10139/C)" at bounding box center [105, 90] width 71 height 14
copy td "ACB/10139/C"
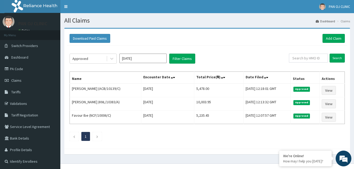
click at [143, 139] on ul "1" at bounding box center [207, 136] width 275 height 9
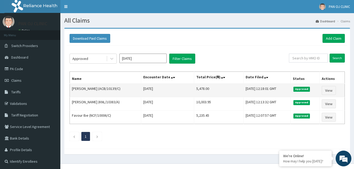
scroll to position [8, 0]
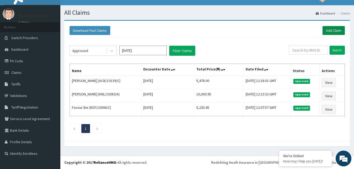
click at [340, 31] on link "Add Claim" at bounding box center [334, 30] width 22 height 9
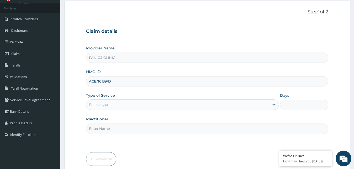
type input "ACB/10139/D"
click at [114, 106] on div "Select type" at bounding box center [177, 104] width 183 height 8
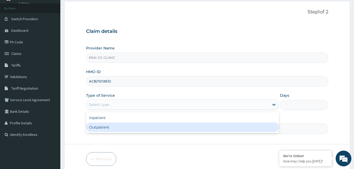
click at [104, 127] on div "Outpatient" at bounding box center [182, 126] width 193 height 9
type input "1"
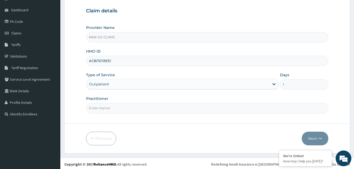
scroll to position [49, 0]
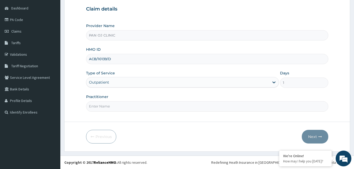
click at [107, 108] on input "Practitioner" at bounding box center [207, 106] width 243 height 10
type input "[PERSON_NAME]"
click at [317, 137] on button "Next" at bounding box center [315, 137] width 27 height 14
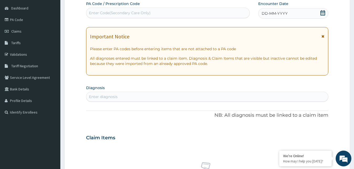
click at [323, 12] on icon at bounding box center [322, 12] width 5 height 5
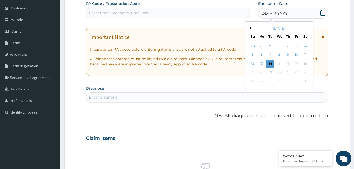
click at [250, 27] on button "Previous Month" at bounding box center [249, 28] width 3 height 3
click at [123, 97] on div "Enter diagnosis" at bounding box center [207, 97] width 242 height 8
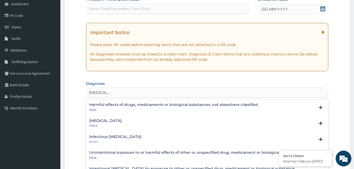
scroll to position [54, 0]
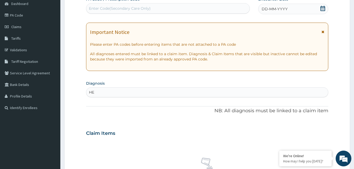
type input "H"
type input "WORM"
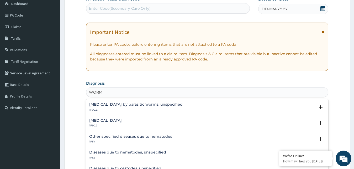
click at [104, 121] on h4 "[MEDICAL_DATA]" at bounding box center [105, 120] width 33 height 4
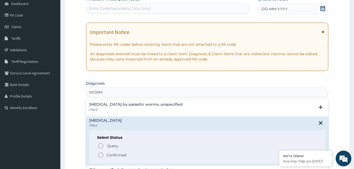
click at [102, 154] on icon "status option filled" at bounding box center [101, 155] width 6 height 6
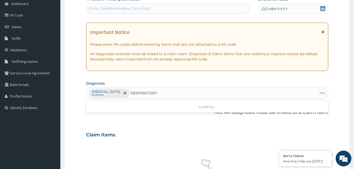
type input "RESPIRATORY"
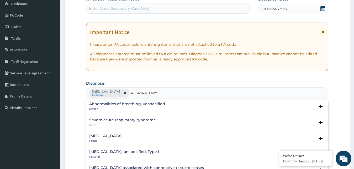
scroll to position [369, 0]
click at [113, 120] on h4 "Upper respiratory tract disorders, unspecified" at bounding box center [132, 120] width 86 height 4
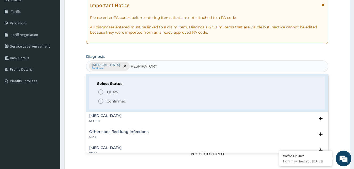
scroll to position [397, 0]
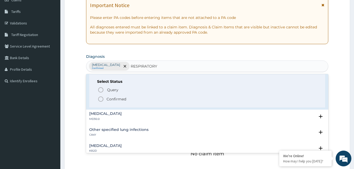
click at [99, 100] on icon "status option filled" at bounding box center [101, 99] width 6 height 6
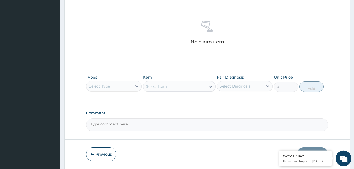
scroll to position [210, 0]
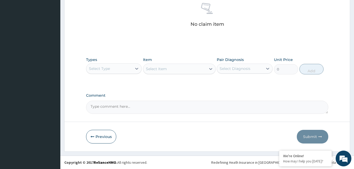
click at [130, 70] on div "Select Type" at bounding box center [109, 68] width 46 height 8
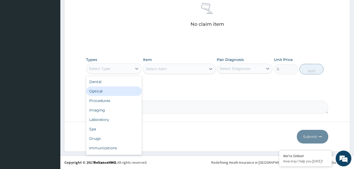
scroll to position [0, 0]
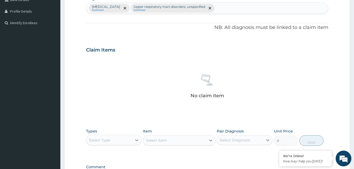
scroll to position [129, 0]
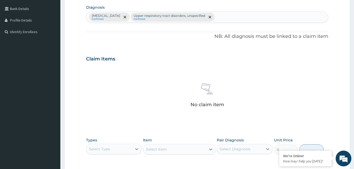
click at [256, 19] on div "Intestinal helminthiasis, unspecified Confirmed Upper respiratory tract disorde…" at bounding box center [207, 17] width 242 height 11
type input "[MEDICAL_DATA]"
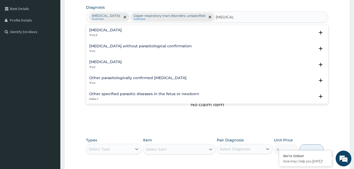
click at [103, 63] on h4 "[MEDICAL_DATA]" at bounding box center [105, 62] width 33 height 4
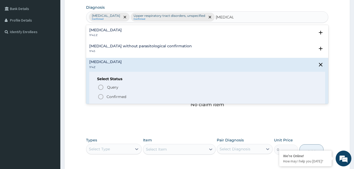
click at [100, 97] on icon "status option filled" at bounding box center [101, 96] width 6 height 6
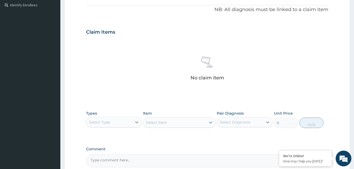
scroll to position [210, 0]
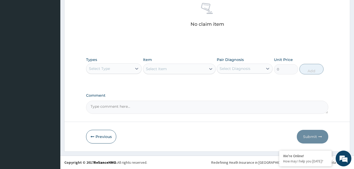
click at [131, 67] on div "Select Type" at bounding box center [109, 68] width 46 height 8
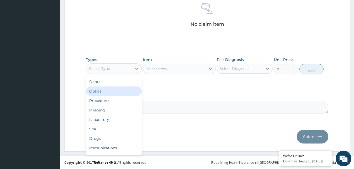
scroll to position [18, 0]
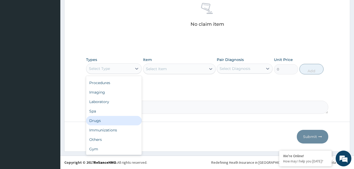
click at [103, 122] on div "Drugs" at bounding box center [114, 120] width 56 height 9
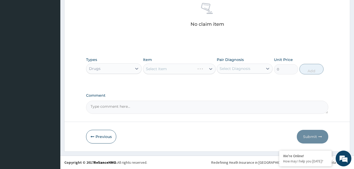
click at [206, 68] on div "Select Item" at bounding box center [179, 69] width 73 height 10
click at [203, 68] on div "Select Item" at bounding box center [174, 69] width 63 height 8
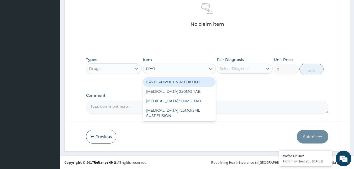
type input "ERYTH"
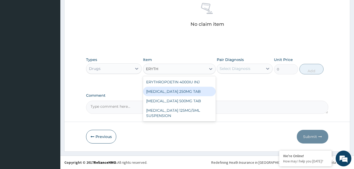
click at [180, 91] on div "[MEDICAL_DATA] 250MG TAB" at bounding box center [179, 91] width 73 height 9
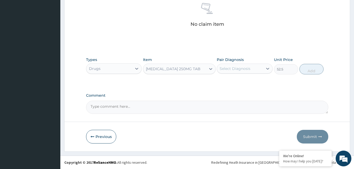
type input "52.5"
click at [259, 69] on div "Select Diagnosis" at bounding box center [240, 68] width 46 height 8
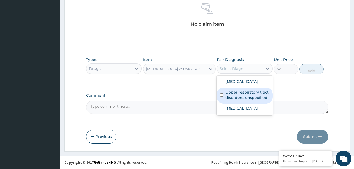
drag, startPoint x: 244, startPoint y: 106, endPoint x: 278, endPoint y: 101, distance: 33.9
click at [245, 100] on label "Upper respiratory tract disorders, unspecified" at bounding box center [247, 95] width 44 height 10
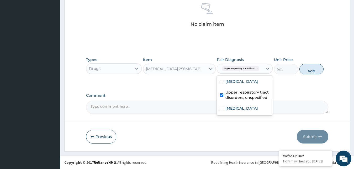
checkbox input "true"
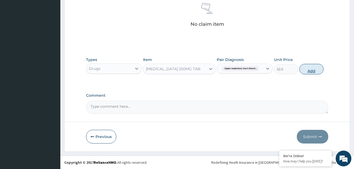
click at [312, 70] on button "Add" at bounding box center [311, 69] width 24 height 10
type input "0"
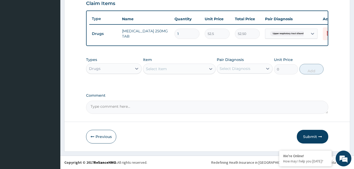
type input "15"
type input "787.50"
type input "15"
click at [201, 68] on div "Select Item" at bounding box center [174, 69] width 63 height 8
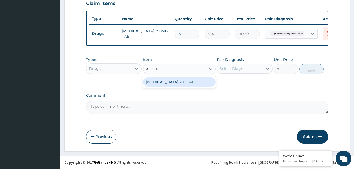
type input "ALBEND"
drag, startPoint x: 187, startPoint y: 83, endPoint x: 192, endPoint y: 82, distance: 5.0
click at [187, 83] on div "[MEDICAL_DATA] 200 TAB" at bounding box center [179, 81] width 73 height 9
type input "102.375"
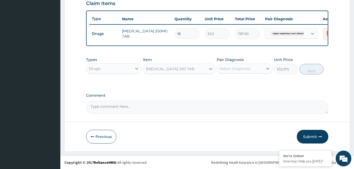
click at [248, 70] on div "Select Diagnosis" at bounding box center [235, 68] width 31 height 5
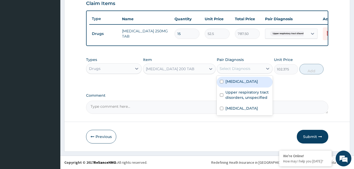
drag, startPoint x: 238, startPoint y: 88, endPoint x: 260, endPoint y: 82, distance: 22.2
click at [239, 84] on label "[MEDICAL_DATA]" at bounding box center [241, 81] width 33 height 5
checkbox input "true"
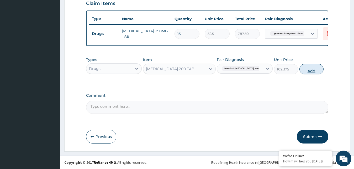
click at [313, 71] on button "Add" at bounding box center [311, 69] width 24 height 10
type input "0"
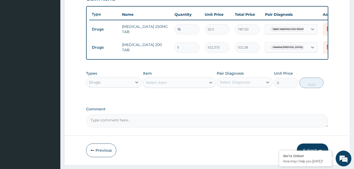
click at [200, 87] on div "Select Item" at bounding box center [174, 82] width 63 height 8
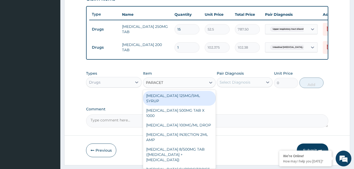
type input "PARACETA"
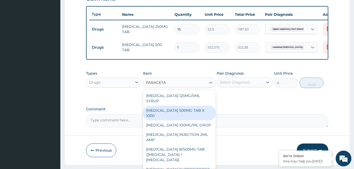
drag, startPoint x: 178, startPoint y: 116, endPoint x: 207, endPoint y: 111, distance: 29.4
click at [178, 116] on div "PARACETAMOL 500MG TAB X 1000" at bounding box center [179, 113] width 73 height 15
type input "11.02499961853027"
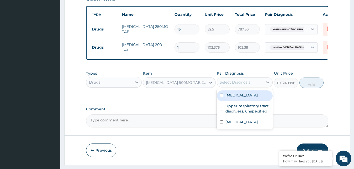
click at [256, 86] on div "Select Diagnosis" at bounding box center [240, 82] width 46 height 8
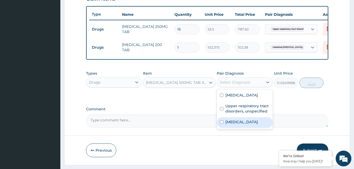
click at [235, 124] on label "Malaria, unspecified" at bounding box center [241, 121] width 33 height 5
checkbox input "true"
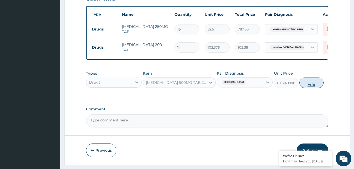
click at [316, 83] on button "Add" at bounding box center [311, 82] width 24 height 10
type input "0"
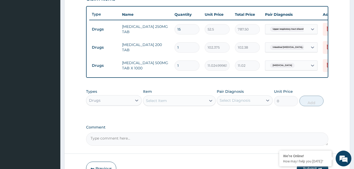
type input "0.00"
type input "5"
type input "55.12"
type input "5"
click at [207, 104] on div at bounding box center [210, 100] width 9 height 9
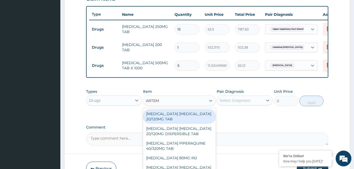
type input "ARTEME"
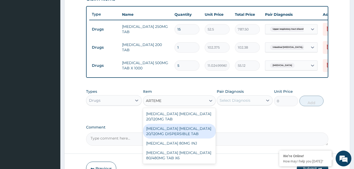
click at [176, 134] on div "ARTEMETHER LUMEFANTRINE 20/120MG DISPERSIBLE TAB" at bounding box center [179, 131] width 73 height 15
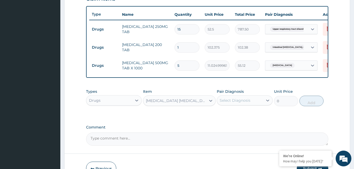
type input "84"
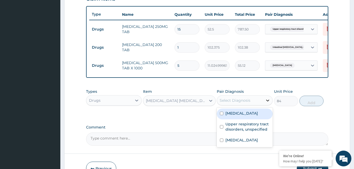
click at [265, 104] on div at bounding box center [267, 100] width 9 height 9
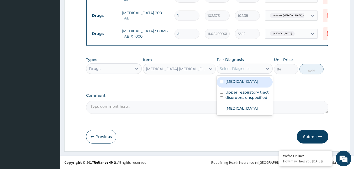
scroll to position [225, 0]
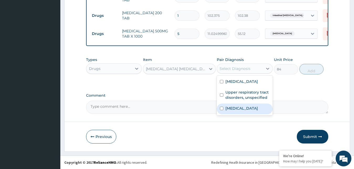
drag, startPoint x: 234, startPoint y: 120, endPoint x: 236, endPoint y: 118, distance: 2.8
click at [234, 111] on label "Malaria, unspecified" at bounding box center [241, 108] width 33 height 5
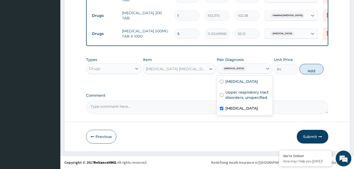
checkbox input "true"
click at [309, 68] on button "Add" at bounding box center [311, 69] width 24 height 10
type input "0"
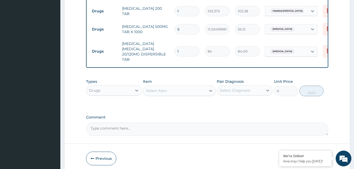
type input "12"
type input "1008.00"
type input "12"
click at [207, 95] on div at bounding box center [210, 90] width 9 height 9
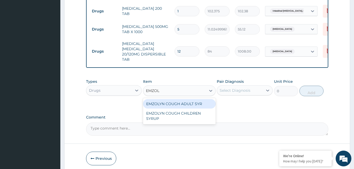
type input "EMZOLY"
click at [184, 108] on div "EMZOLYN COUGH ADULT SYR" at bounding box center [179, 103] width 73 height 9
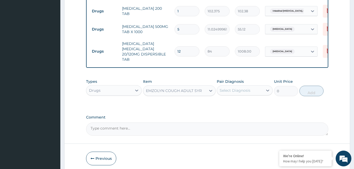
type input "735"
click at [206, 95] on div at bounding box center [210, 90] width 9 height 9
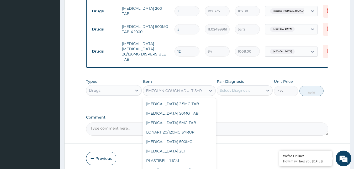
scroll to position [106, 0]
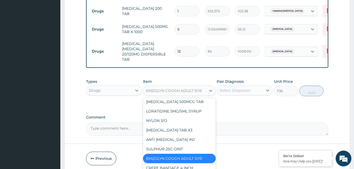
type input "W"
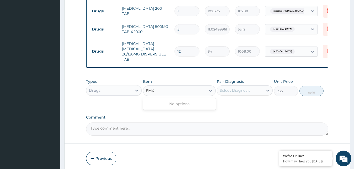
scroll to position [0, 0]
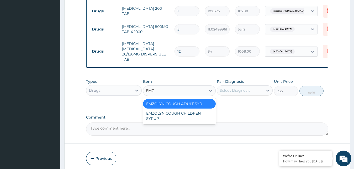
type input "EMZO"
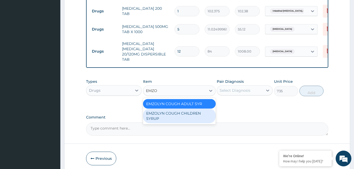
click at [190, 120] on div "EMZOLYN COUGH CHILDREN SYRUP" at bounding box center [179, 115] width 73 height 15
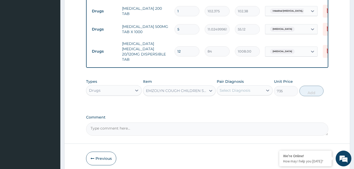
type input "525"
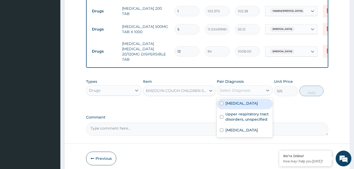
click at [232, 93] on div "Select Diagnosis" at bounding box center [235, 90] width 31 height 5
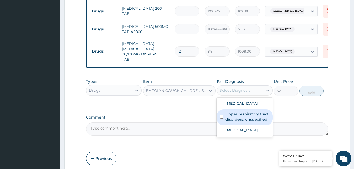
drag, startPoint x: 238, startPoint y: 131, endPoint x: 254, endPoint y: 127, distance: 16.6
click at [240, 122] on label "Upper respiratory tract disorders, unspecified" at bounding box center [247, 116] width 44 height 10
checkbox input "true"
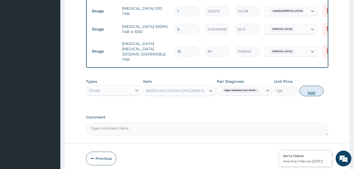
click at [309, 95] on button "Add" at bounding box center [311, 91] width 24 height 10
type input "0"
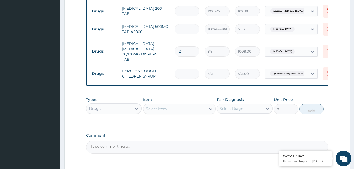
scroll to position [270, 0]
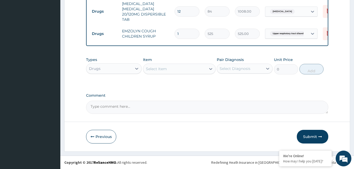
click at [124, 68] on div "Drugs" at bounding box center [109, 68] width 46 height 8
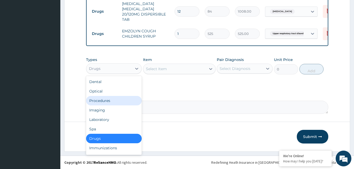
click at [103, 103] on div "Procedures" at bounding box center [114, 100] width 56 height 9
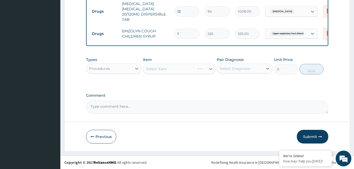
click at [203, 68] on div "Select Item" at bounding box center [179, 69] width 73 height 10
click at [208, 68] on div "Select Item" at bounding box center [179, 69] width 73 height 10
click at [207, 70] on div at bounding box center [210, 68] width 9 height 9
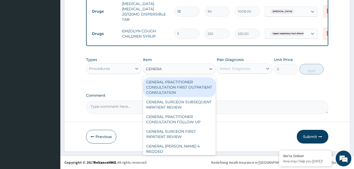
type input "GENERAL"
click at [170, 82] on div "GENERAL PRACTITIONER CONSULTATION FIRST OUTPATIENT CONSULTATION" at bounding box center [179, 87] width 73 height 20
type input "3000"
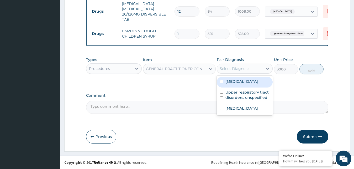
click at [261, 70] on div "Select Diagnosis" at bounding box center [240, 68] width 46 height 8
click at [250, 83] on label "Intestinal helminthiasis, unspecified" at bounding box center [241, 81] width 33 height 5
checkbox input "true"
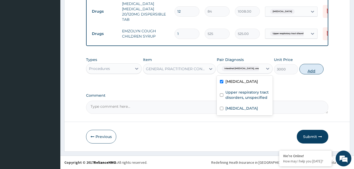
click at [316, 71] on button "Add" at bounding box center [311, 69] width 24 height 10
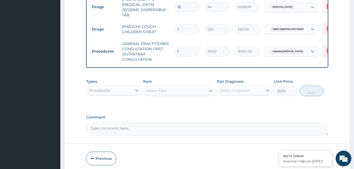
type input "0"
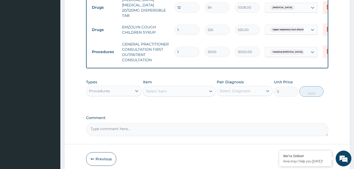
scroll to position [296, 0]
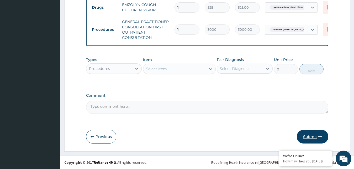
click at [314, 139] on button "Submit" at bounding box center [312, 137] width 31 height 14
click at [316, 134] on button "Submit" at bounding box center [312, 137] width 31 height 14
click at [314, 136] on button "Submit" at bounding box center [312, 137] width 31 height 14
click at [312, 136] on button "Submit" at bounding box center [312, 137] width 31 height 14
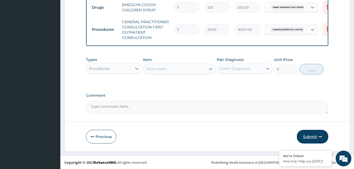
click at [314, 140] on button "Submit" at bounding box center [312, 137] width 31 height 14
click at [311, 138] on button "Submit" at bounding box center [312, 137] width 31 height 14
click at [309, 138] on button "Submit" at bounding box center [312, 137] width 31 height 14
click at [251, 34] on tr "Procedures GENERAL PRACTITIONER CONSULTATION FIRST OUTPATIENT CONSULTATION 1 30…" at bounding box center [217, 30] width 257 height 26
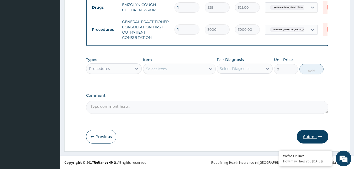
click at [311, 135] on button "Submit" at bounding box center [312, 137] width 31 height 14
click at [311, 136] on button "Submit" at bounding box center [312, 137] width 31 height 14
drag, startPoint x: 311, startPoint y: 136, endPoint x: 249, endPoint y: 89, distance: 77.1
click at [310, 134] on button "Submit" at bounding box center [312, 137] width 31 height 14
click at [232, 83] on div "Types Procedures Item Select Item Pair Diagnosis Select Diagnosis Unit Price 0 …" at bounding box center [207, 69] width 243 height 30
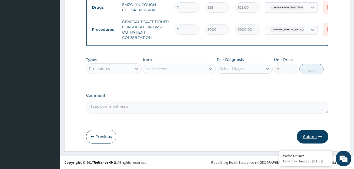
click at [316, 134] on button "Submit" at bounding box center [312, 137] width 31 height 14
click at [311, 135] on button "Submit" at bounding box center [312, 137] width 31 height 14
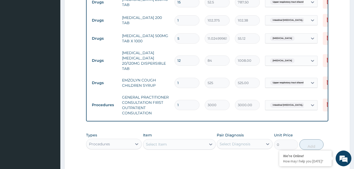
scroll to position [269, 0]
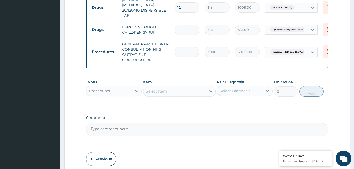
click at [232, 120] on label "Comment" at bounding box center [207, 117] width 243 height 4
click at [232, 123] on textarea "Comment" at bounding box center [207, 129] width 243 height 13
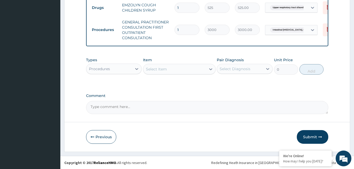
scroll to position [296, 0]
click at [313, 139] on button "Submit" at bounding box center [312, 137] width 31 height 14
click at [311, 134] on button "Submit" at bounding box center [312, 137] width 31 height 14
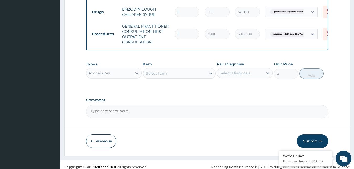
scroll to position [243, 0]
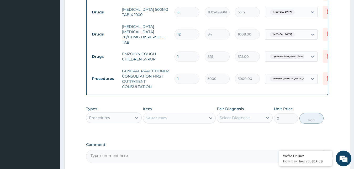
click at [245, 134] on div "Types Procedures Item Select Item Pair Diagnosis Select Diagnosis Unit Price 0 …" at bounding box center [207, 118] width 243 height 30
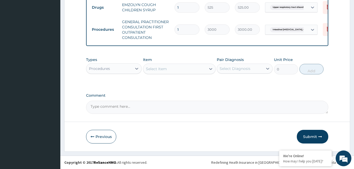
scroll to position [296, 0]
click at [311, 137] on button "Submit" at bounding box center [312, 137] width 31 height 14
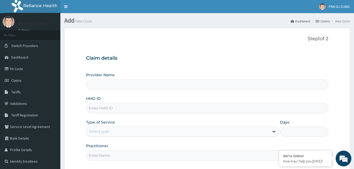
type input "PAN OJ CLINIC"
click at [156, 61] on div "Claim details Provider Name PAN OJ CLINIC HMO ID Type of Service Select type Da…" at bounding box center [207, 105] width 243 height 110
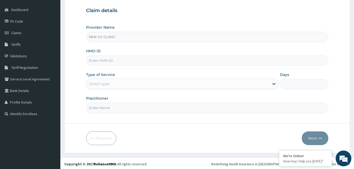
scroll to position [49, 0]
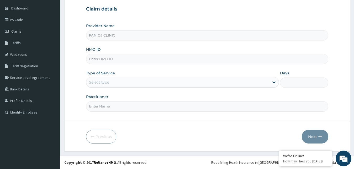
click at [121, 58] on input "HMO ID" at bounding box center [207, 59] width 243 height 10
click at [97, 55] on input "HMO ID" at bounding box center [207, 59] width 243 height 10
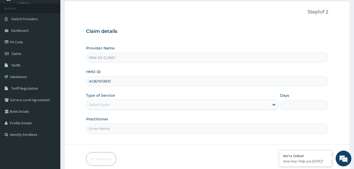
scroll to position [49, 0]
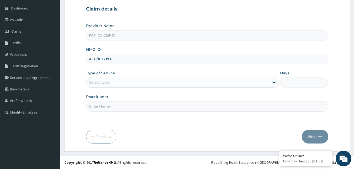
type input "ACB/10139/D"
click at [109, 85] on div "Select type" at bounding box center [177, 82] width 183 height 8
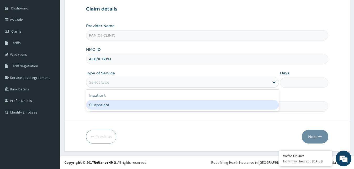
click at [100, 105] on div "Outpatient" at bounding box center [182, 104] width 193 height 9
type input "1"
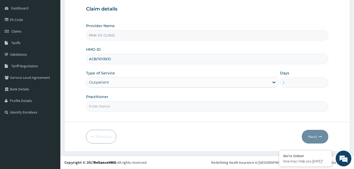
drag, startPoint x: 109, startPoint y: 107, endPoint x: 111, endPoint y: 104, distance: 3.1
click at [110, 107] on input "Practitioner" at bounding box center [207, 106] width 243 height 10
click at [111, 104] on input "Practitioner" at bounding box center [207, 106] width 243 height 10
type input "DR [PERSON_NAME]"
click at [316, 136] on button "Next" at bounding box center [315, 137] width 27 height 14
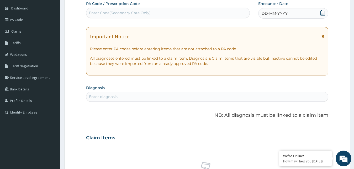
click at [321, 8] on div "Encounter Date DD-MM-YYYY" at bounding box center [293, 10] width 70 height 18
click at [322, 12] on icon at bounding box center [322, 12] width 5 height 5
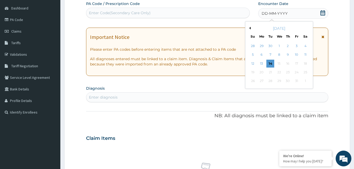
click at [249, 27] on button "Previous Month" at bounding box center [249, 28] width 3 height 3
click at [251, 27] on div "[DATE]" at bounding box center [279, 28] width 63 height 5
click at [250, 28] on button "Previous Month" at bounding box center [249, 28] width 3 height 3
click at [308, 28] on button "Next Month" at bounding box center [309, 28] width 3 height 3
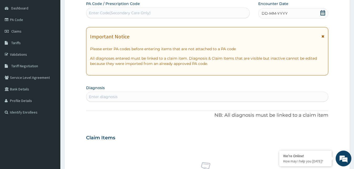
click at [128, 94] on div "Enter diagnosis" at bounding box center [207, 96] width 242 height 8
type input "WORM"
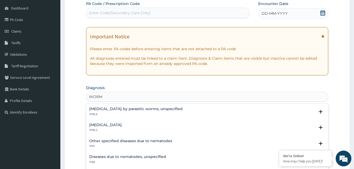
click at [117, 124] on h4 "[MEDICAL_DATA]" at bounding box center [105, 125] width 33 height 4
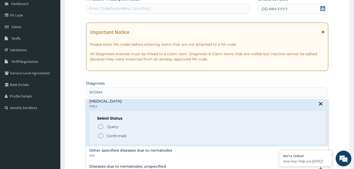
scroll to position [28, 0]
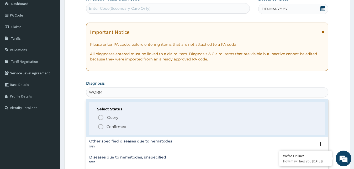
drag, startPoint x: 102, startPoint y: 126, endPoint x: 121, endPoint y: 113, distance: 23.4
click at [101, 126] on icon "status option filled" at bounding box center [101, 126] width 6 height 6
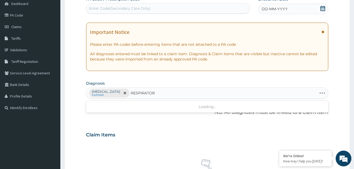
type input "RESPIRATORY"
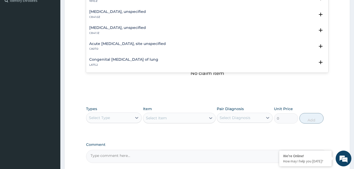
scroll to position [142, 0]
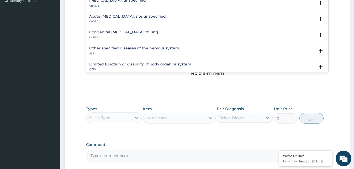
click at [113, 17] on h4 "Acute [MEDICAL_DATA], site unspecified" at bounding box center [127, 16] width 77 height 4
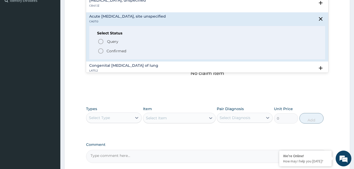
click at [102, 52] on icon "status option filled" at bounding box center [101, 51] width 6 height 6
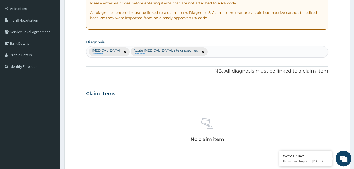
scroll to position [76, 0]
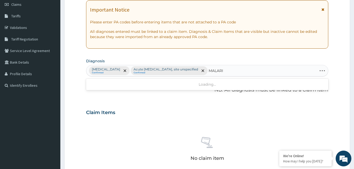
type input "[MEDICAL_DATA]"
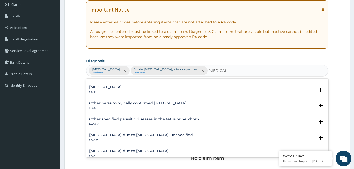
scroll to position [57, 0]
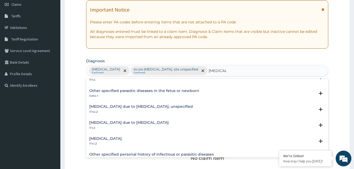
click at [111, 107] on h4 "[MEDICAL_DATA] due to [MEDICAL_DATA], unspecified" at bounding box center [141, 106] width 104 height 4
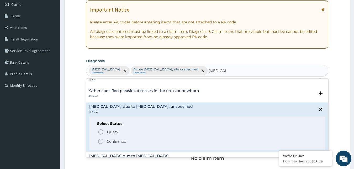
click at [101, 140] on icon "status option filled" at bounding box center [101, 141] width 6 height 6
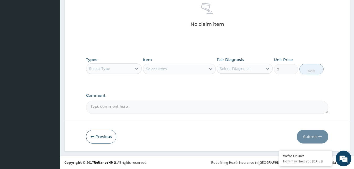
scroll to position [220, 0]
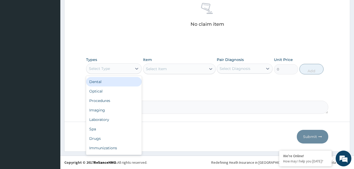
drag, startPoint x: 136, startPoint y: 68, endPoint x: 134, endPoint y: 77, distance: 8.9
click at [136, 68] on icon at bounding box center [136, 68] width 5 height 5
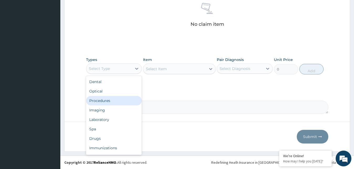
scroll to position [18, 0]
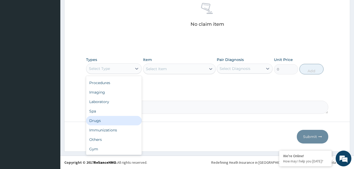
click at [99, 119] on div "Drugs" at bounding box center [114, 120] width 56 height 9
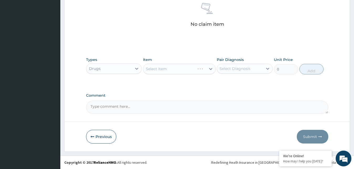
click at [208, 68] on div "Select Item" at bounding box center [179, 69] width 73 height 10
click at [210, 69] on div "Select Item" at bounding box center [179, 69] width 73 height 10
click at [207, 68] on div "Select Item" at bounding box center [179, 69] width 73 height 10
click at [208, 66] on div at bounding box center [210, 68] width 9 height 9
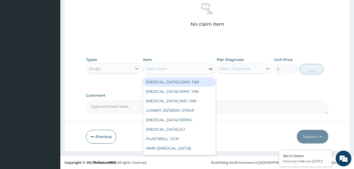
click at [208, 66] on div at bounding box center [210, 68] width 9 height 9
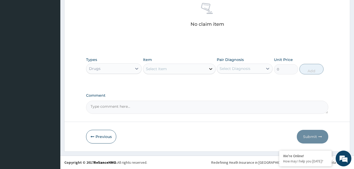
click at [207, 73] on div at bounding box center [210, 68] width 9 height 9
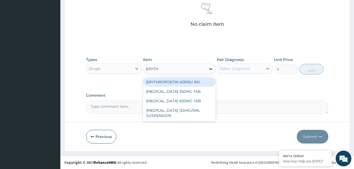
type input "ERYTHR"
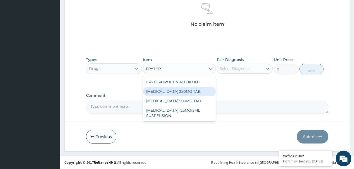
drag, startPoint x: 175, startPoint y: 91, endPoint x: 205, endPoint y: 81, distance: 31.3
click at [176, 91] on div "[MEDICAL_DATA] 250MG TAB" at bounding box center [179, 91] width 73 height 9
type input "52.5"
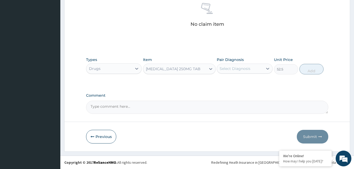
click at [252, 66] on div "Select Diagnosis" at bounding box center [240, 68] width 46 height 8
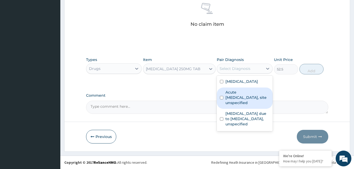
drag, startPoint x: 239, startPoint y: 108, endPoint x: 254, endPoint y: 101, distance: 16.7
click at [239, 105] on label "Acute [MEDICAL_DATA], site unspecified" at bounding box center [247, 98] width 44 height 16
checkbox input "true"
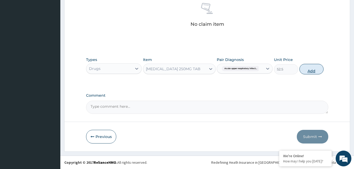
click at [313, 70] on button "Add" at bounding box center [311, 69] width 24 height 10
type input "0"
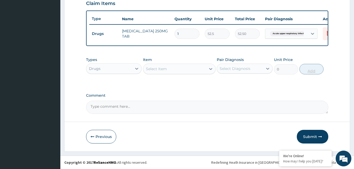
scroll to position [199, 0]
click at [205, 70] on div "Select Item" at bounding box center [174, 69] width 63 height 8
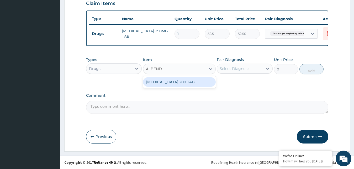
type input "ALBENDA"
click at [183, 80] on div "[MEDICAL_DATA] 200 TAB" at bounding box center [179, 81] width 73 height 9
type input "102.375"
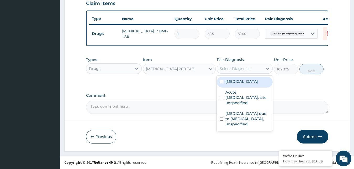
click at [245, 73] on div "Select Diagnosis" at bounding box center [245, 69] width 56 height 10
click at [242, 84] on label "[MEDICAL_DATA]" at bounding box center [241, 81] width 33 height 5
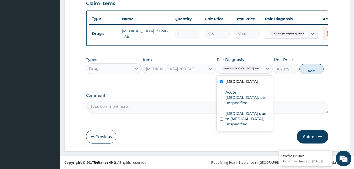
checkbox input "true"
click at [315, 69] on button "Add" at bounding box center [311, 69] width 24 height 10
type input "0"
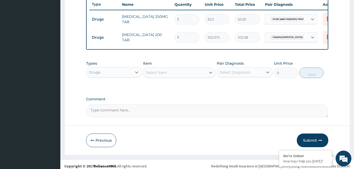
click at [200, 77] on div "Select Item" at bounding box center [174, 72] width 63 height 8
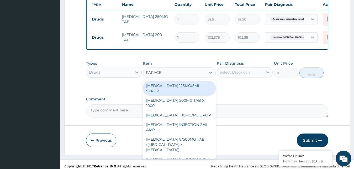
type input "PARACET"
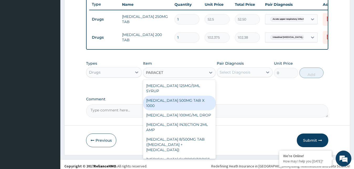
drag, startPoint x: 187, startPoint y: 123, endPoint x: 212, endPoint y: 111, distance: 27.6
click at [188, 110] on div "[MEDICAL_DATA] 500MG TAB X 1000" at bounding box center [179, 103] width 73 height 15
type input "11.02499961853027"
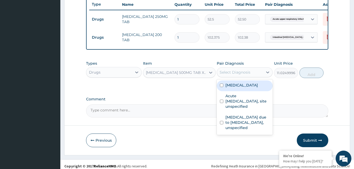
click at [255, 76] on div "Select Diagnosis" at bounding box center [240, 72] width 46 height 8
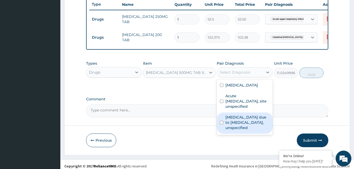
click at [232, 130] on label "[MEDICAL_DATA] due to [MEDICAL_DATA], unspecified" at bounding box center [247, 122] width 44 height 16
checkbox input "true"
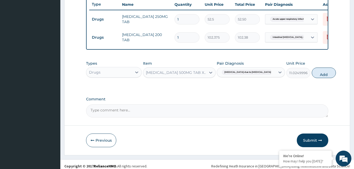
drag, startPoint x: 312, startPoint y: 88, endPoint x: 272, endPoint y: 80, distance: 41.4
click at [312, 78] on button "Add" at bounding box center [324, 72] width 24 height 10
type input "0"
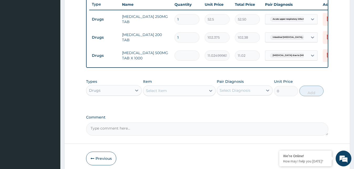
type input "0.00"
type input "5"
type input "55.12"
type input "5"
click at [202, 95] on div "Select Item" at bounding box center [174, 90] width 63 height 8
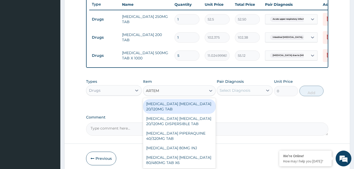
type input "ARTEME"
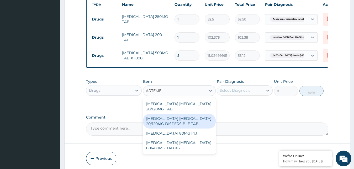
click at [177, 128] on div "[MEDICAL_DATA] [MEDICAL_DATA] 20/120MG DISPERSIBLE TAB" at bounding box center [179, 121] width 73 height 15
type input "84"
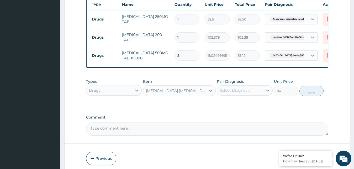
click at [251, 94] on div "Select Diagnosis" at bounding box center [240, 90] width 46 height 8
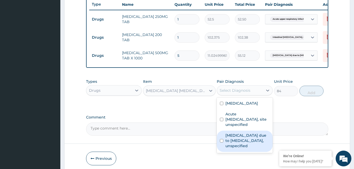
click at [239, 148] on label "[MEDICAL_DATA] due to [MEDICAL_DATA], unspecified" at bounding box center [247, 141] width 44 height 16
checkbox input "true"
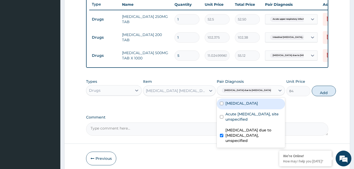
drag, startPoint x: 322, startPoint y: 103, endPoint x: 309, endPoint y: 104, distance: 13.7
click at [322, 96] on button "Add" at bounding box center [324, 91] width 24 height 10
type input "0"
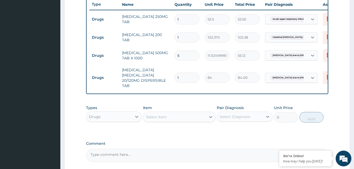
type input "12"
type input "1008.00"
type input "12"
click at [203, 121] on div "Select Item" at bounding box center [174, 117] width 63 height 8
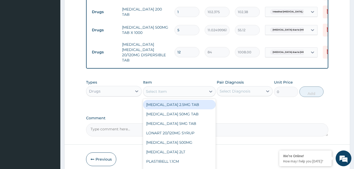
scroll to position [226, 0]
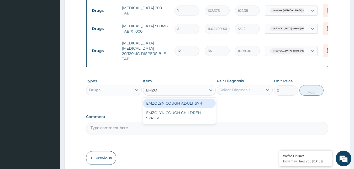
type input "EMZOL"
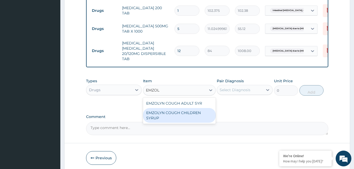
drag, startPoint x: 176, startPoint y: 127, endPoint x: 188, endPoint y: 123, distance: 12.9
click at [176, 123] on div "EMZOLYN COUGH CHILDREN SYRUP" at bounding box center [179, 115] width 73 height 15
type input "525"
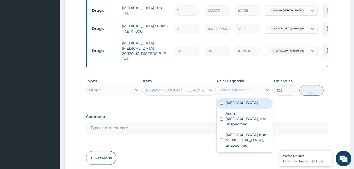
click at [236, 92] on div "Select Diagnosis" at bounding box center [235, 89] width 31 height 5
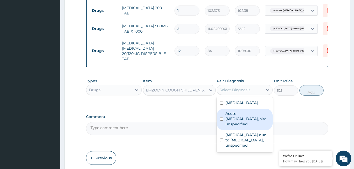
click at [241, 127] on label "Acute [MEDICAL_DATA], site unspecified" at bounding box center [247, 119] width 44 height 16
checkbox input "true"
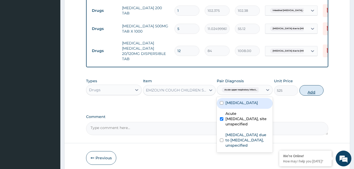
click at [312, 96] on button "Add" at bounding box center [311, 90] width 24 height 10
type input "0"
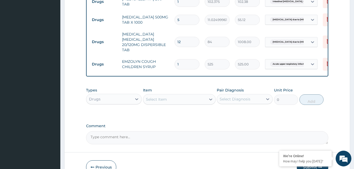
scroll to position [280, 0]
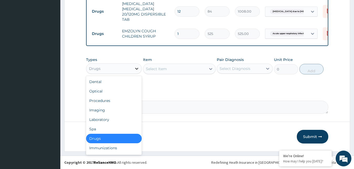
click at [134, 71] on div at bounding box center [136, 68] width 9 height 9
click at [114, 98] on div "Procedures" at bounding box center [114, 100] width 56 height 9
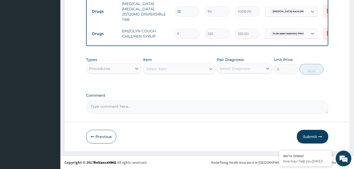
click at [210, 70] on icon at bounding box center [210, 68] width 5 height 5
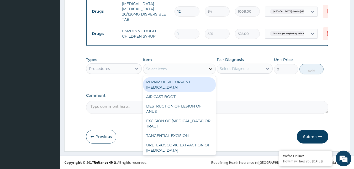
type input "E"
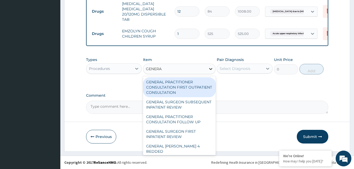
type input "GENERAL"
drag, startPoint x: 183, startPoint y: 87, endPoint x: 197, endPoint y: 83, distance: 15.2
click at [183, 87] on div "GENERAL PRACTITIONER CONSULTATION FIRST OUTPATIENT CONSULTATION" at bounding box center [179, 87] width 73 height 20
type input "3000"
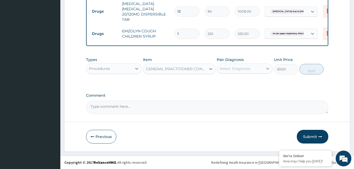
click at [269, 72] on div at bounding box center [267, 68] width 9 height 9
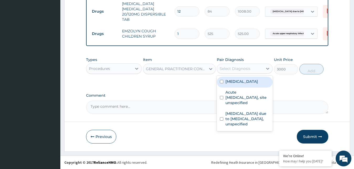
drag, startPoint x: 251, startPoint y: 85, endPoint x: 279, endPoint y: 81, distance: 28.4
click at [251, 84] on label "[MEDICAL_DATA]" at bounding box center [241, 81] width 33 height 5
checkbox input "true"
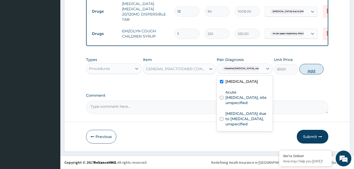
click at [309, 70] on button "Add" at bounding box center [311, 69] width 24 height 10
type input "0"
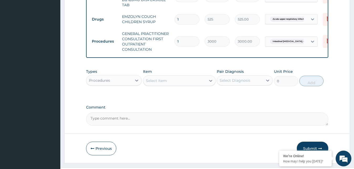
scroll to position [306, 0]
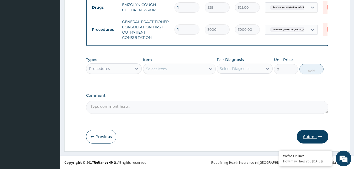
click at [313, 138] on button "Submit" at bounding box center [312, 137] width 31 height 14
drag, startPoint x: 311, startPoint y: 137, endPoint x: 188, endPoint y: 93, distance: 130.9
click at [311, 137] on button "Submit" at bounding box center [312, 137] width 31 height 14
click at [312, 139] on button "Submit" at bounding box center [312, 137] width 31 height 14
click at [311, 139] on button "Submit" at bounding box center [312, 137] width 31 height 14
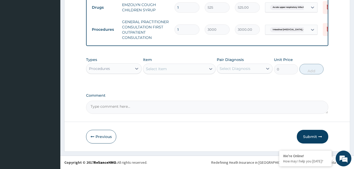
click at [238, 83] on div "Types Procedures Item Select Item Pair Diagnosis Select Diagnosis Unit Price 0 …" at bounding box center [207, 69] width 243 height 30
click at [312, 134] on button "Submit" at bounding box center [312, 137] width 31 height 14
click at [320, 82] on div "Types Procedures Item Select Item Pair Diagnosis Select Diagnosis Unit Price 0 …" at bounding box center [207, 69] width 243 height 30
click at [315, 140] on button "Submit" at bounding box center [312, 137] width 31 height 14
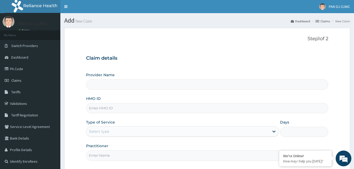
type input "PAN OJ CLINIC"
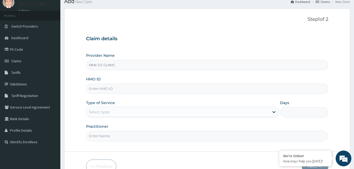
scroll to position [27, 0]
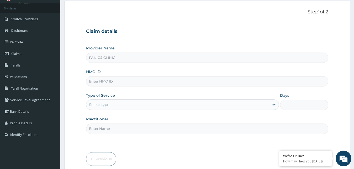
click at [99, 77] on input "HMO ID" at bounding box center [207, 81] width 243 height 10
type input "ACB/10139/D"
click at [111, 102] on div "Select type" at bounding box center [177, 104] width 183 height 8
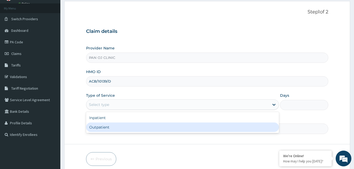
drag, startPoint x: 108, startPoint y: 127, endPoint x: 125, endPoint y: 117, distance: 19.5
click at [108, 127] on div "Outpatient" at bounding box center [182, 126] width 193 height 9
type input "1"
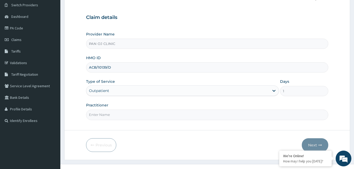
scroll to position [49, 0]
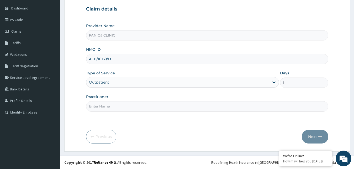
click at [123, 106] on input "Practitioner" at bounding box center [207, 106] width 243 height 10
type input "[PERSON_NAME]"
click at [316, 137] on button "Next" at bounding box center [315, 137] width 27 height 14
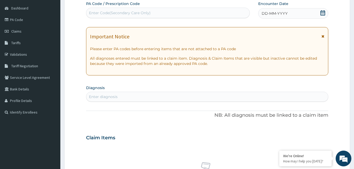
click at [322, 12] on icon at bounding box center [322, 12] width 5 height 5
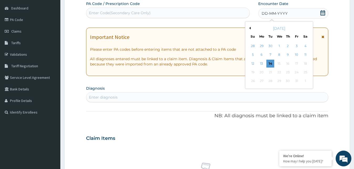
click at [249, 28] on button "Previous Month" at bounding box center [249, 28] width 3 height 3
click at [309, 28] on button "Next Month" at bounding box center [309, 28] width 3 height 3
click at [308, 28] on button "Next Month" at bounding box center [309, 28] width 3 height 3
click at [249, 27] on div "[DATE]" at bounding box center [279, 28] width 63 height 5
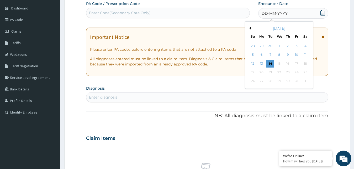
click at [250, 27] on button "Previous Month" at bounding box center [249, 28] width 3 height 3
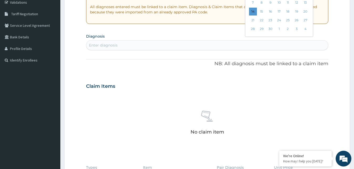
scroll to position [103, 0]
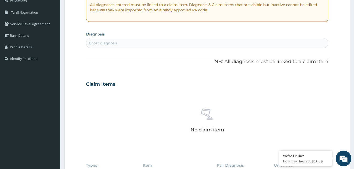
click at [126, 43] on div "Enter diagnosis" at bounding box center [207, 43] width 242 height 8
type input "WORM"
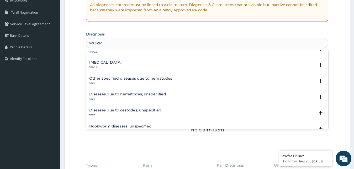
scroll to position [0, 0]
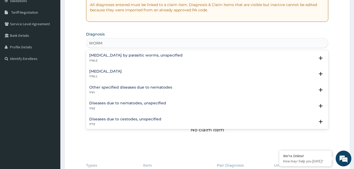
click at [120, 71] on h4 "[MEDICAL_DATA]" at bounding box center [105, 71] width 33 height 4
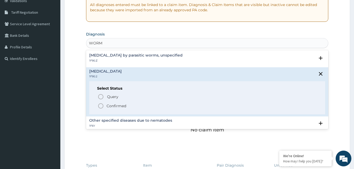
click at [101, 106] on icon "status option filled" at bounding box center [101, 106] width 6 height 6
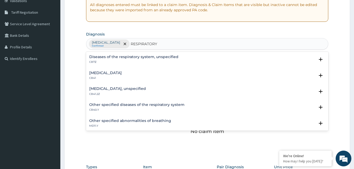
type input "RESPIRATORY"
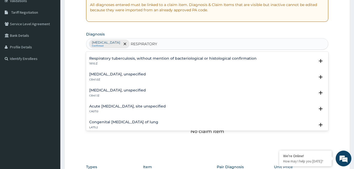
scroll to position [113, 0]
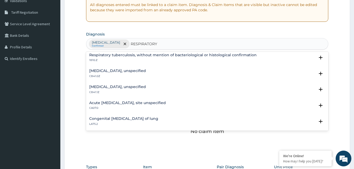
click at [132, 103] on h4 "Acute [MEDICAL_DATA], site unspecified" at bounding box center [127, 103] width 77 height 4
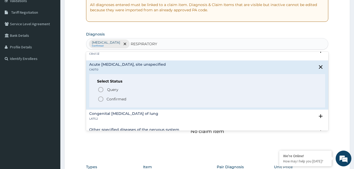
scroll to position [170, 0]
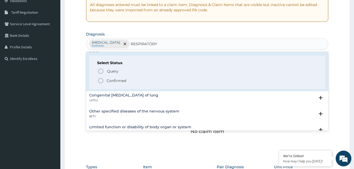
click at [99, 79] on icon "status option filled" at bounding box center [101, 80] width 6 height 6
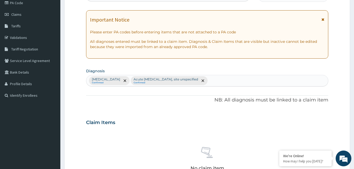
scroll to position [76, 0]
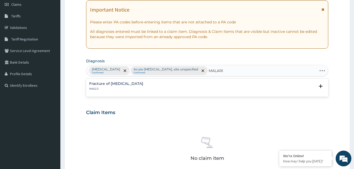
type input "[MEDICAL_DATA]"
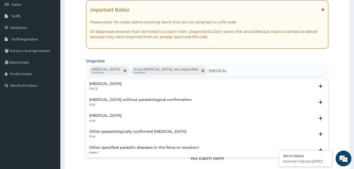
click at [102, 115] on h4 "[MEDICAL_DATA]" at bounding box center [105, 115] width 33 height 4
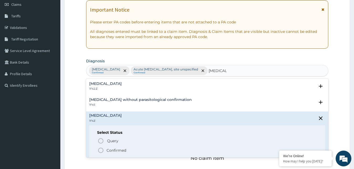
click at [99, 148] on circle "status option filled" at bounding box center [100, 150] width 5 height 5
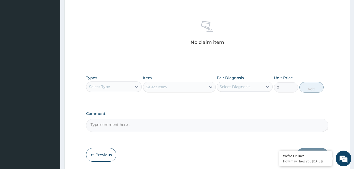
scroll to position [210, 0]
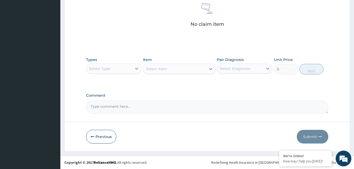
click at [132, 68] on div "Select Type" at bounding box center [109, 68] width 46 height 8
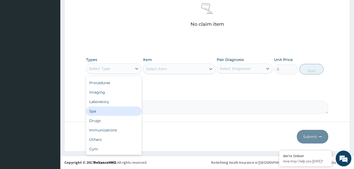
scroll to position [0, 0]
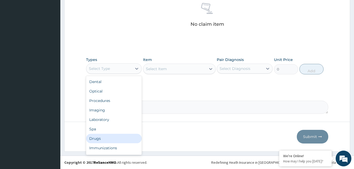
drag, startPoint x: 105, startPoint y: 137, endPoint x: 108, endPoint y: 136, distance: 3.3
click at [105, 137] on div "Drugs" at bounding box center [114, 138] width 56 height 9
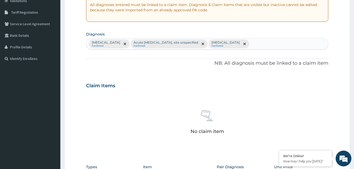
scroll to position [210, 0]
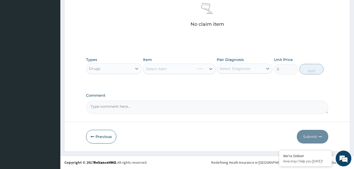
click at [205, 68] on div "Select Item" at bounding box center [179, 69] width 73 height 10
click at [206, 68] on div "Select Item" at bounding box center [179, 69] width 73 height 10
click at [211, 72] on div at bounding box center [210, 68] width 9 height 9
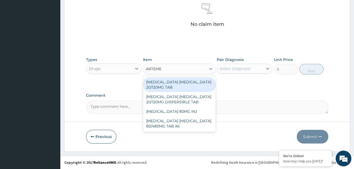
type input "ARTEMET"
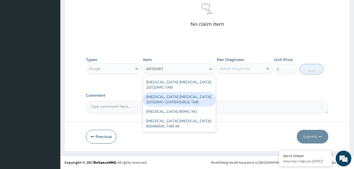
click at [193, 99] on div "[MEDICAL_DATA] [MEDICAL_DATA] 20/120MG DISPERSIBLE TAB" at bounding box center [179, 99] width 73 height 15
type input "84"
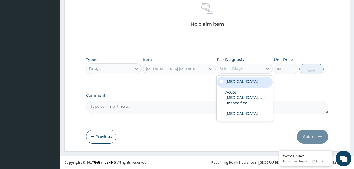
click at [258, 69] on div "Select Diagnosis" at bounding box center [240, 68] width 46 height 8
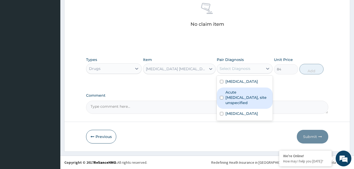
click at [235, 105] on label "Acute [MEDICAL_DATA], site unspecified" at bounding box center [247, 98] width 44 height 16
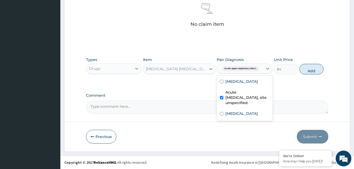
click at [234, 105] on label "Acute [MEDICAL_DATA], site unspecified" at bounding box center [247, 98] width 44 height 16
checkbox input "false"
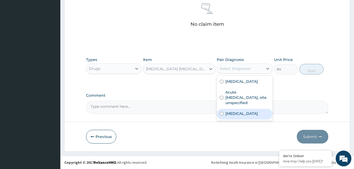
click at [241, 116] on label "[MEDICAL_DATA]" at bounding box center [241, 113] width 33 height 5
checkbox input "true"
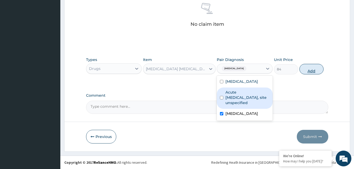
click at [311, 71] on button "Add" at bounding box center [311, 69] width 24 height 10
type input "0"
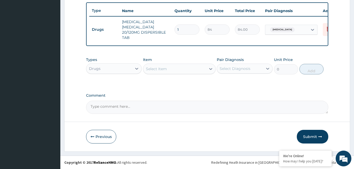
scroll to position [197, 0]
type input "12"
type input "1008.00"
type input "12"
click at [211, 70] on icon at bounding box center [210, 68] width 5 height 5
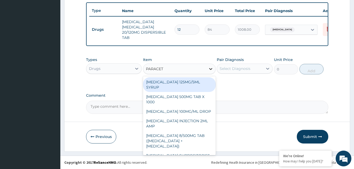
type input "PARACETA"
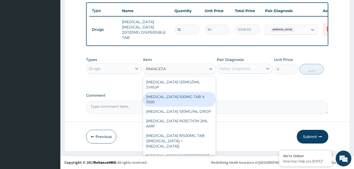
drag, startPoint x: 187, startPoint y: 100, endPoint x: 194, endPoint y: 97, distance: 7.7
click at [188, 99] on div "[MEDICAL_DATA] 500MG TAB X 1000" at bounding box center [179, 99] width 73 height 15
type input "11.02499961853027"
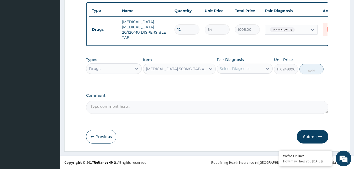
click at [259, 69] on div "Select Diagnosis" at bounding box center [240, 68] width 46 height 8
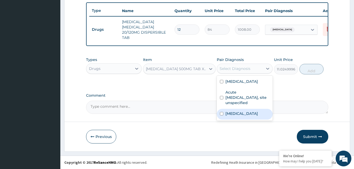
click at [234, 116] on label "[MEDICAL_DATA]" at bounding box center [241, 113] width 33 height 5
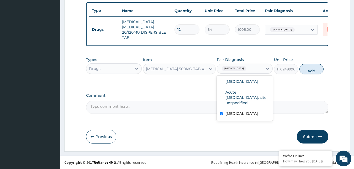
checkbox input "true"
click at [307, 70] on button "Add" at bounding box center [311, 69] width 24 height 10
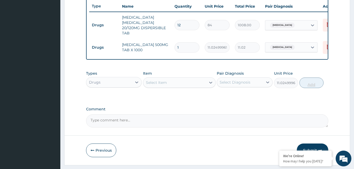
type input "0"
type input "0.00"
type input "5"
type input "55.12"
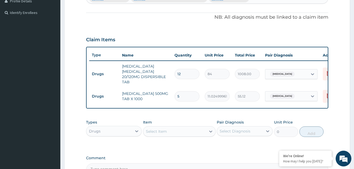
scroll to position [162, 0]
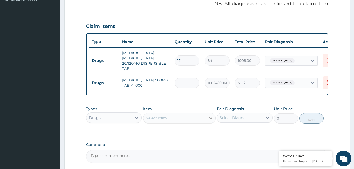
type input "5"
click at [208, 120] on icon at bounding box center [210, 117] width 5 height 5
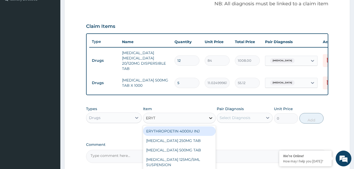
type input "ERYTH"
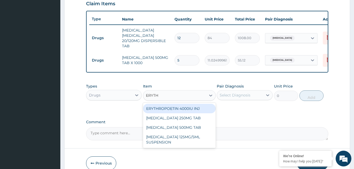
scroll to position [189, 0]
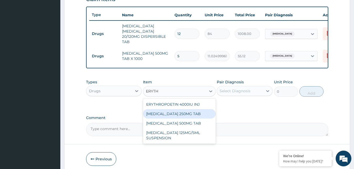
click at [198, 118] on div "[MEDICAL_DATA] 250MG TAB" at bounding box center [179, 113] width 73 height 9
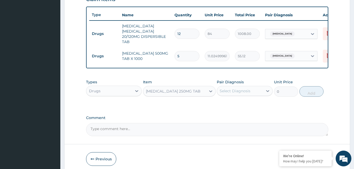
type input "52.5"
click at [266, 93] on icon at bounding box center [267, 90] width 5 height 5
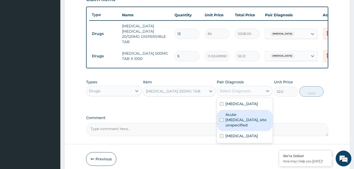
drag, startPoint x: 239, startPoint y: 136, endPoint x: 251, endPoint y: 125, distance: 15.6
click at [239, 128] on label "Acute [MEDICAL_DATA], site unspecified" at bounding box center [247, 120] width 44 height 16
checkbox input "true"
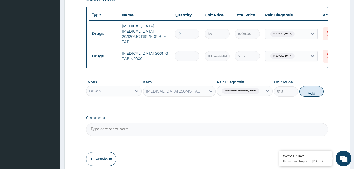
click at [306, 97] on button "Add" at bounding box center [311, 91] width 24 height 10
type input "0"
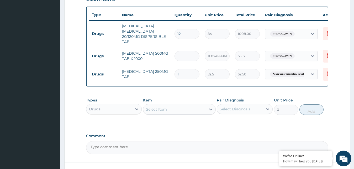
type input "15"
type input "787.50"
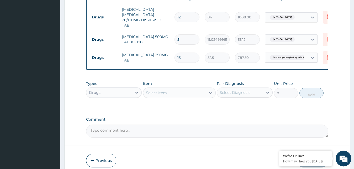
scroll to position [215, 0]
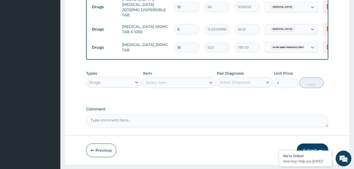
type input "15"
click at [204, 87] on div "Select Item" at bounding box center [174, 82] width 63 height 8
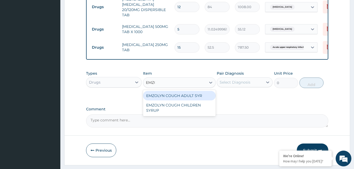
type input "EMZOL"
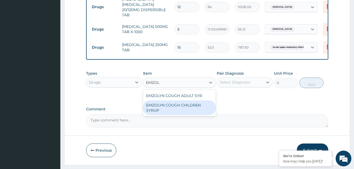
drag, startPoint x: 172, startPoint y: 111, endPoint x: 202, endPoint y: 105, distance: 30.8
click at [172, 111] on div "EMZOLYN COUGH CHILDREN SYRUP" at bounding box center [179, 107] width 73 height 15
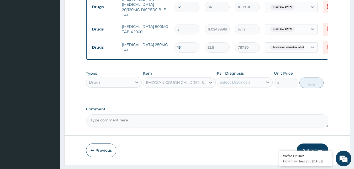
type input "525"
click at [242, 85] on div "Select Diagnosis" at bounding box center [235, 82] width 31 height 5
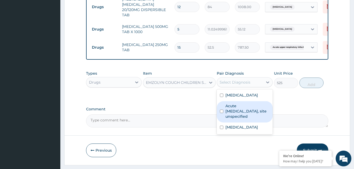
drag, startPoint x: 233, startPoint y: 128, endPoint x: 240, endPoint y: 122, distance: 9.1
click at [233, 119] on label "Acute [MEDICAL_DATA], site unspecified" at bounding box center [247, 111] width 44 height 16
checkbox input "true"
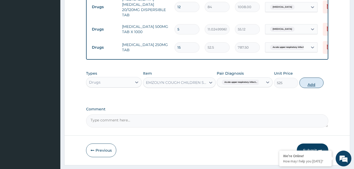
click at [313, 88] on button "Add" at bounding box center [311, 82] width 24 height 10
type input "0"
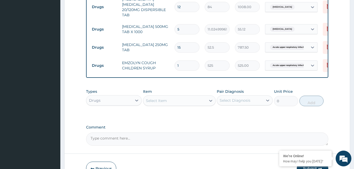
click at [205, 105] on div "Select Item" at bounding box center [174, 100] width 63 height 8
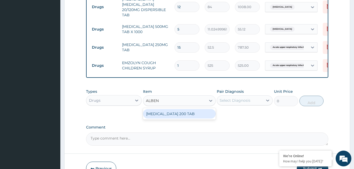
type input "ALBEND"
click at [164, 117] on div "[MEDICAL_DATA] 200 TAB" at bounding box center [179, 113] width 73 height 9
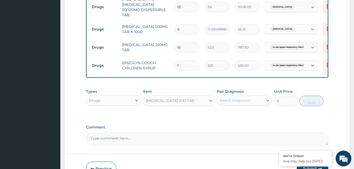
type input "102.375"
click at [245, 103] on div "Select Diagnosis" at bounding box center [235, 100] width 31 height 5
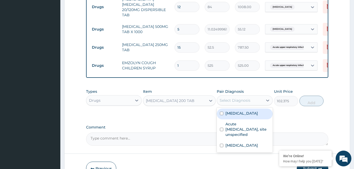
click at [233, 116] on label "[MEDICAL_DATA]" at bounding box center [241, 113] width 33 height 5
checkbox input "true"
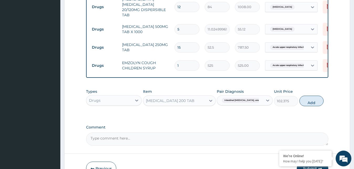
click at [307, 104] on button "Add" at bounding box center [311, 101] width 24 height 10
type input "0"
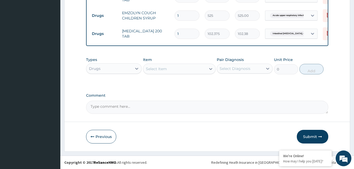
scroll to position [269, 0]
click at [127, 74] on div "Drugs" at bounding box center [114, 68] width 56 height 10
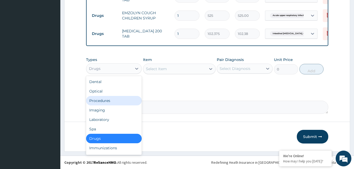
click at [119, 103] on div "Procedures" at bounding box center [114, 100] width 56 height 9
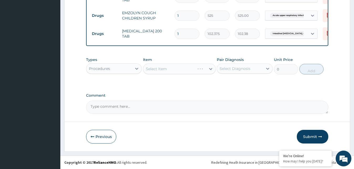
scroll to position [270, 0]
click at [209, 70] on icon at bounding box center [210, 68] width 5 height 5
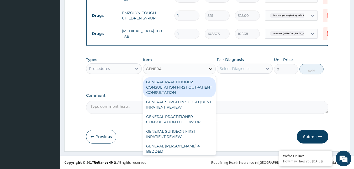
type input "GENERAL"
click at [178, 89] on div "GENERAL PRACTITIONER CONSULTATION FIRST OUTPATIENT CONSULTATION" at bounding box center [179, 87] width 73 height 20
type input "3000"
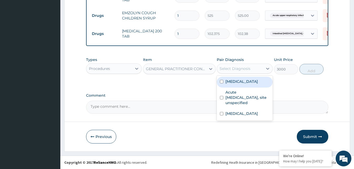
click at [247, 69] on div "Select Diagnosis" at bounding box center [235, 68] width 31 height 5
click at [230, 84] on label "[MEDICAL_DATA]" at bounding box center [241, 81] width 33 height 5
checkbox input "true"
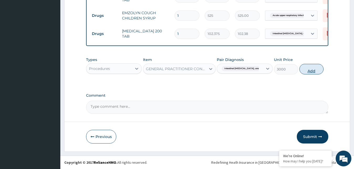
click at [312, 71] on button "Add" at bounding box center [311, 69] width 24 height 10
type input "0"
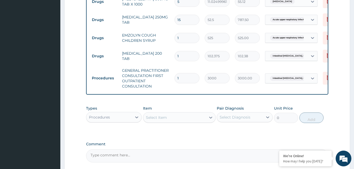
scroll to position [296, 0]
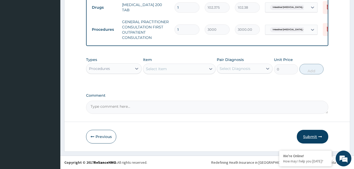
click at [312, 135] on button "Submit" at bounding box center [312, 137] width 31 height 14
click at [310, 136] on button "Submit" at bounding box center [312, 137] width 31 height 14
click at [310, 135] on button "Submit" at bounding box center [312, 137] width 31 height 14
click at [311, 134] on button "Submit" at bounding box center [312, 137] width 31 height 14
click at [313, 132] on button "Submit" at bounding box center [312, 137] width 31 height 14
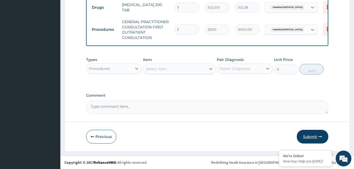
click at [313, 133] on button "Submit" at bounding box center [312, 137] width 31 height 14
click at [312, 133] on button "Submit" at bounding box center [312, 137] width 31 height 14
click at [310, 134] on button "Submit" at bounding box center [312, 137] width 31 height 14
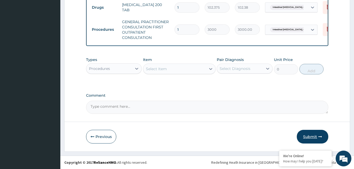
click at [310, 134] on button "Submit" at bounding box center [312, 137] width 31 height 14
click at [309, 134] on button "Submit" at bounding box center [312, 137] width 31 height 14
click at [314, 138] on button "Submit" at bounding box center [312, 137] width 31 height 14
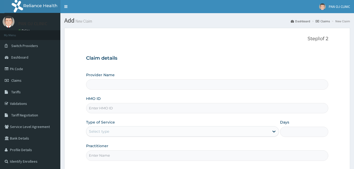
scroll to position [49, 0]
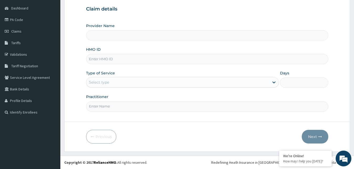
type input "PAN OJ CLINIC"
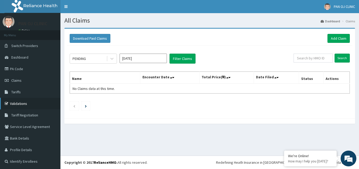
click at [17, 100] on link "Validations" at bounding box center [30, 104] width 60 height 12
